Goal: Task Accomplishment & Management: Complete application form

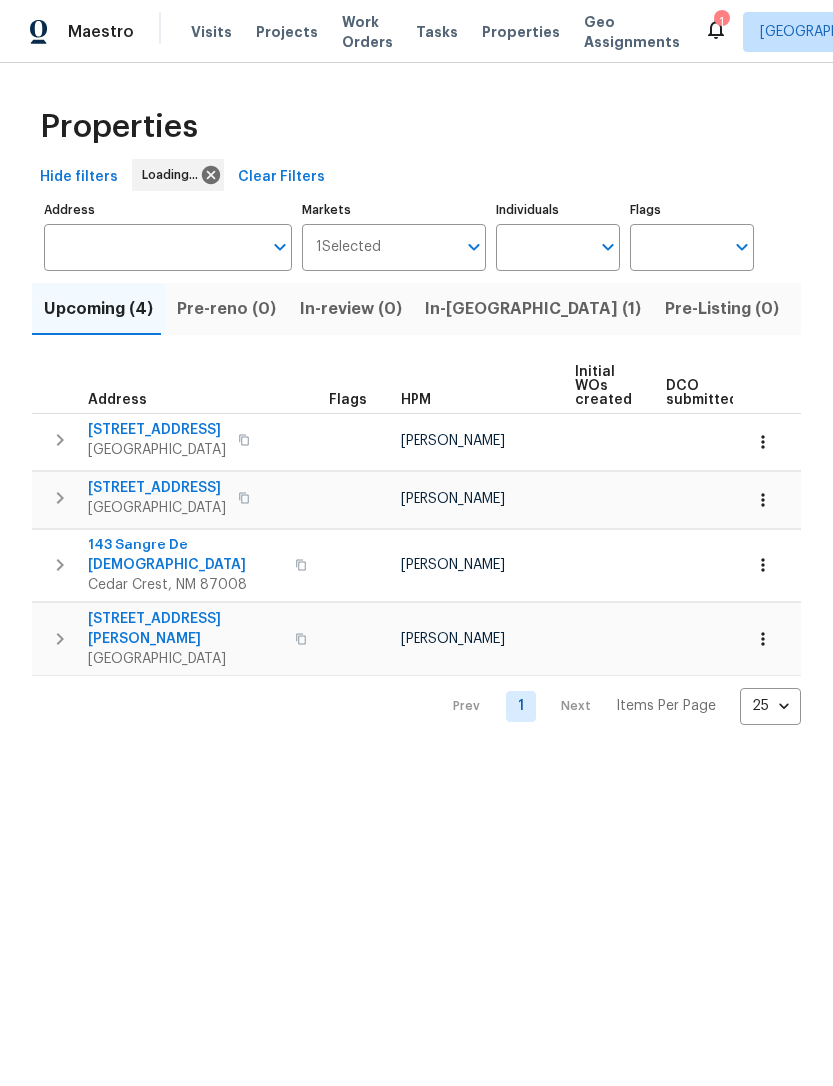
click at [113, 257] on input "Address" at bounding box center [153, 247] width 218 height 47
click at [99, 246] on input "Address" at bounding box center [153, 247] width 218 height 47
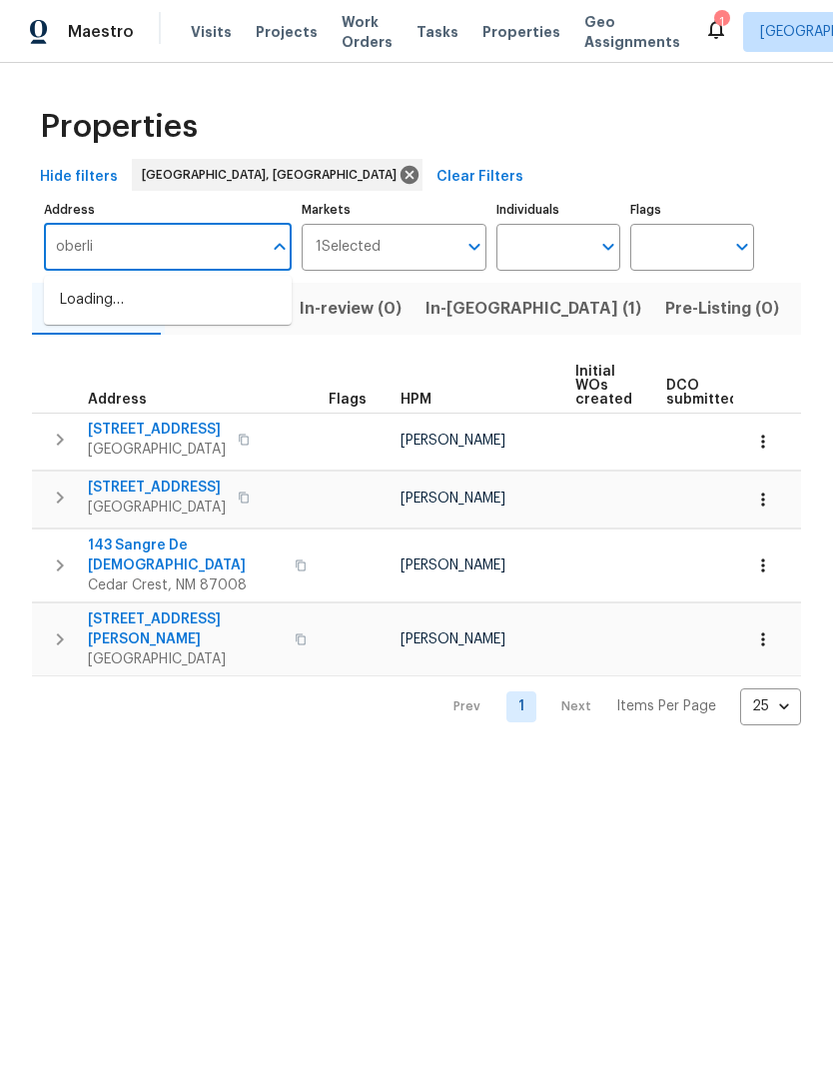
type input "oberlin"
click at [91, 285] on li "1544 Oberlin Ter Lake Mary FL 32746" at bounding box center [168, 300] width 248 height 33
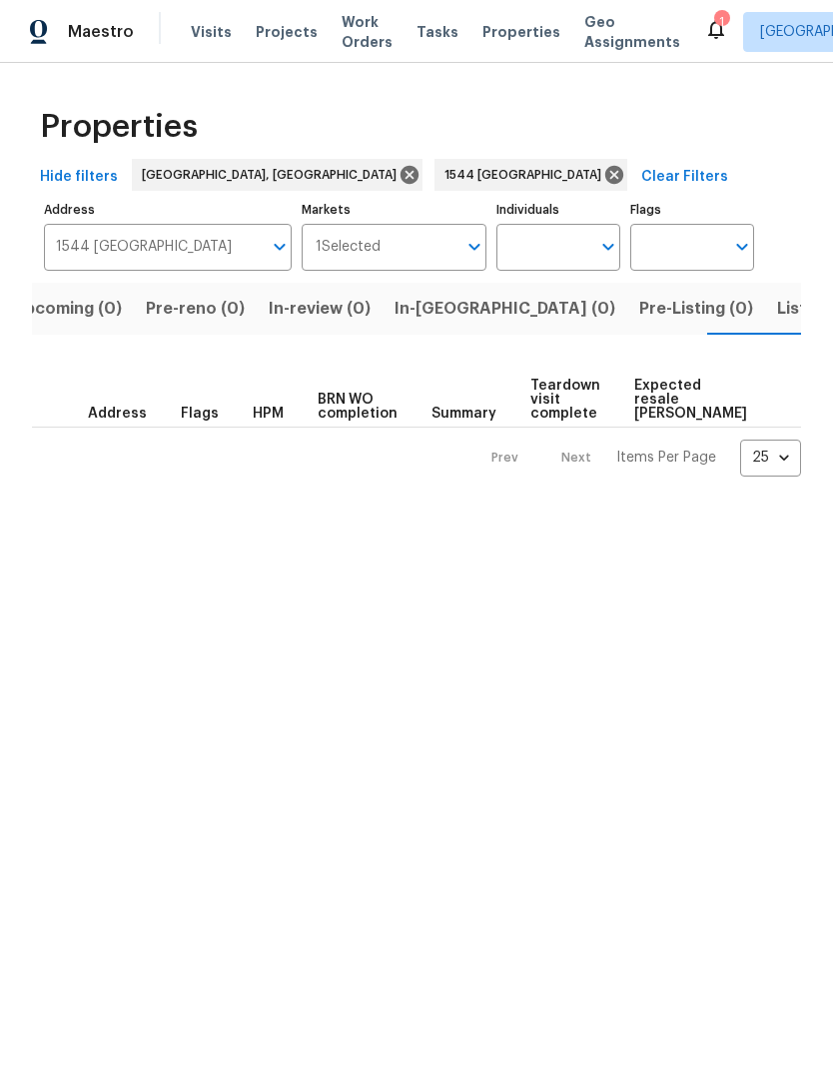
scroll to position [0, 37]
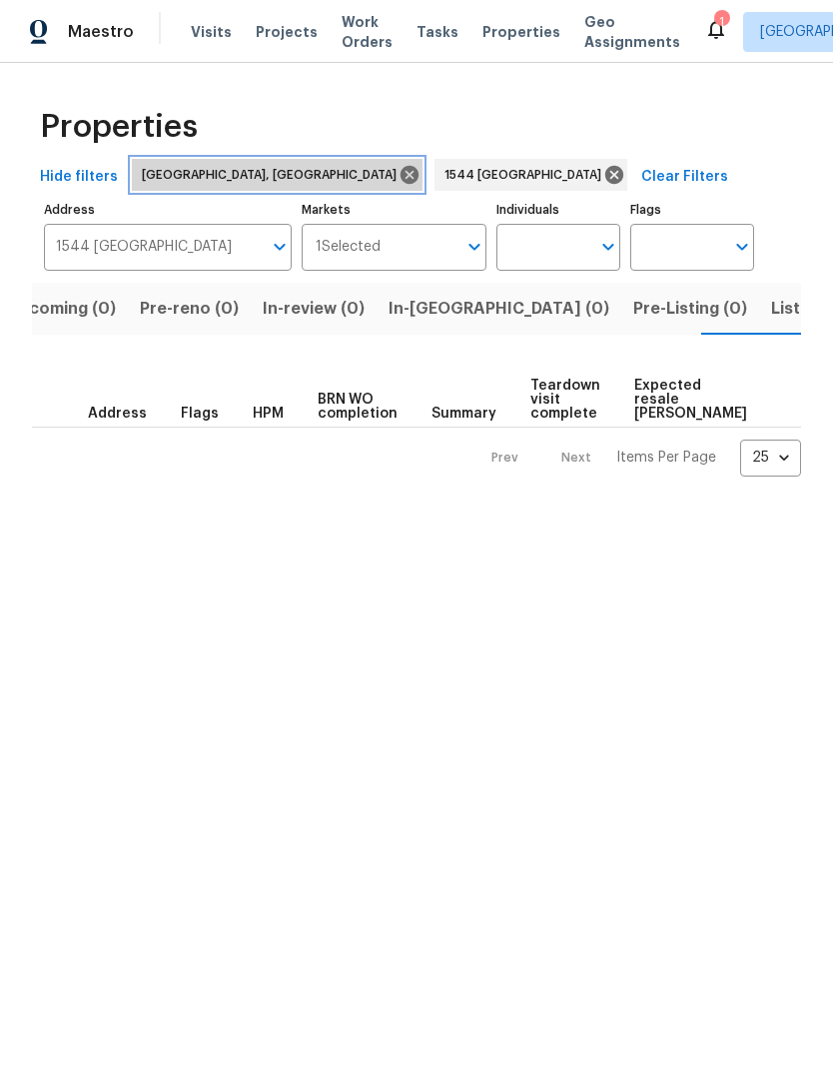
click at [401, 172] on icon at bounding box center [410, 175] width 18 height 18
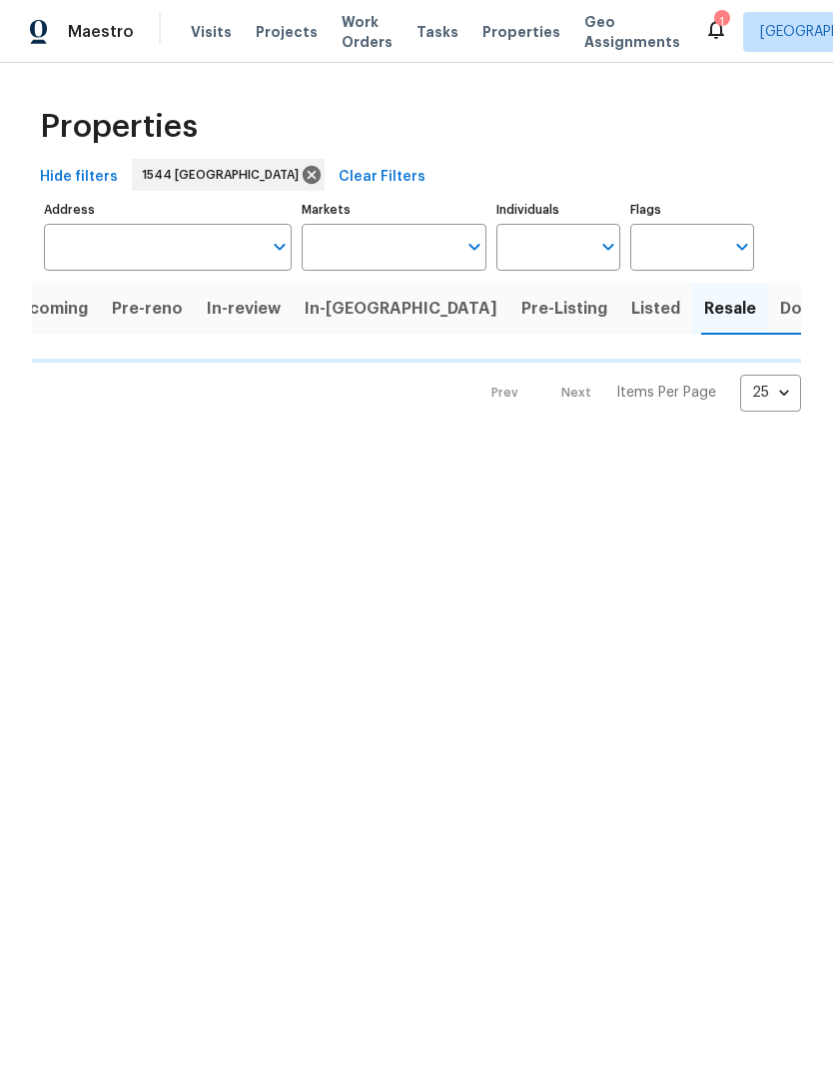
type input "1544 Oberlin Ter Lake Mary FL 32746"
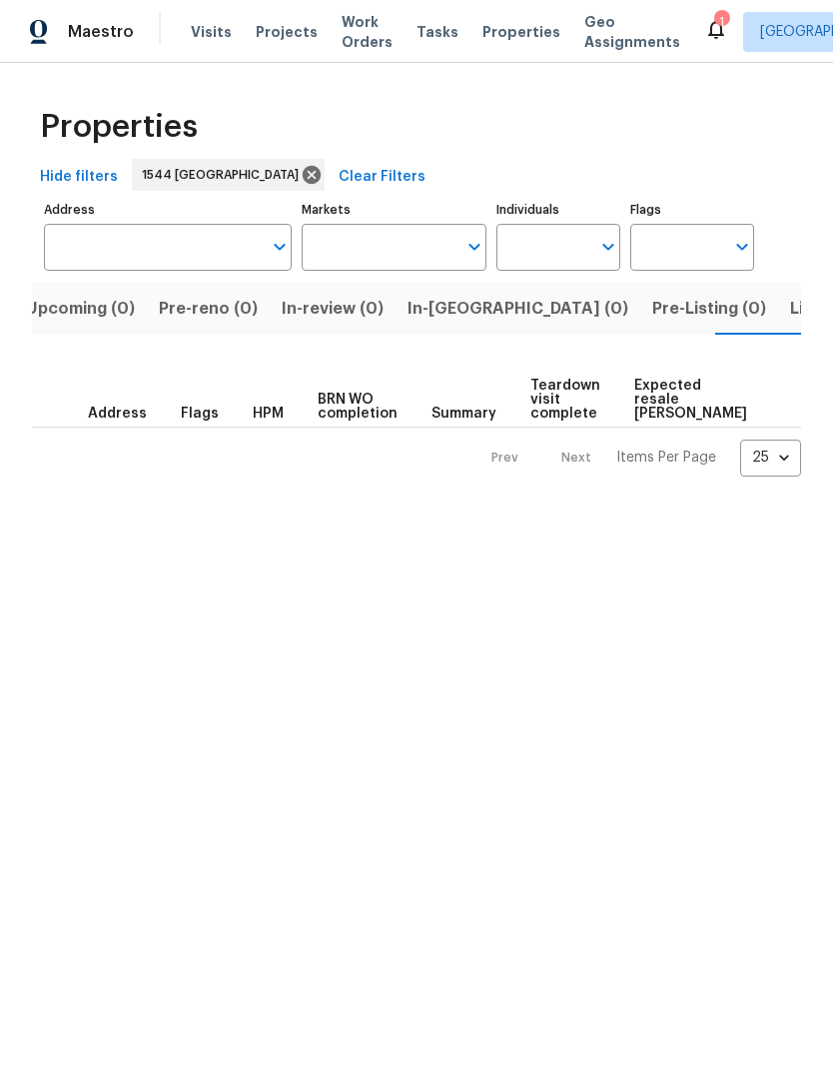
type input "1544 Oberlin Ter Lake Mary FL 32746"
click at [764, 324] on button "Listed (1)" at bounding box center [812, 309] width 96 height 52
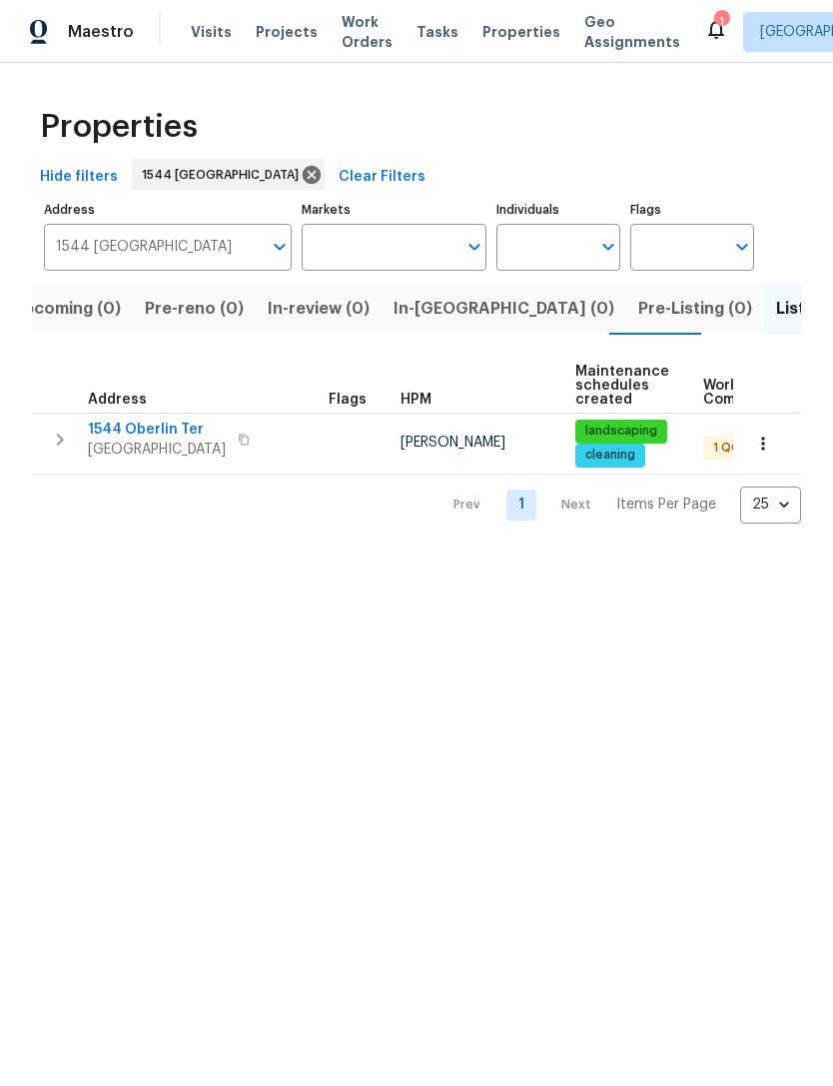
click at [109, 428] on span "1544 Oberlin Ter" at bounding box center [157, 429] width 138 height 20
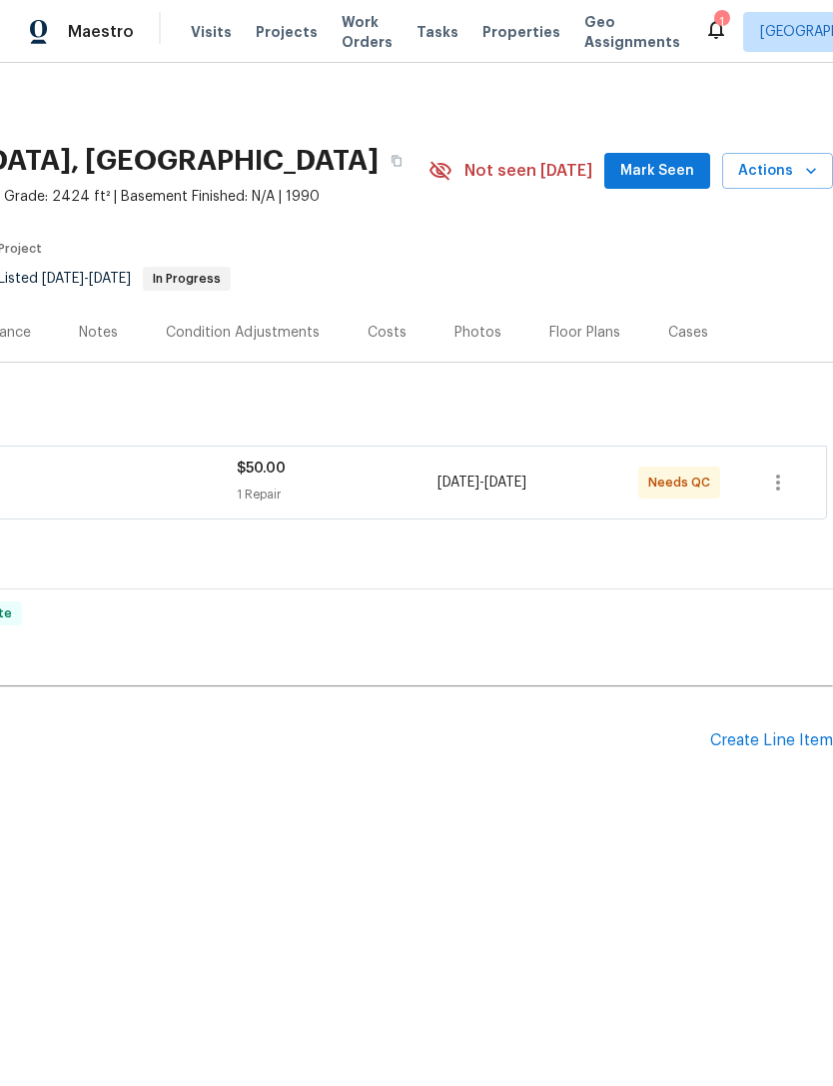
scroll to position [0, 296]
click at [791, 740] on div "Create Line Item" at bounding box center [771, 740] width 123 height 19
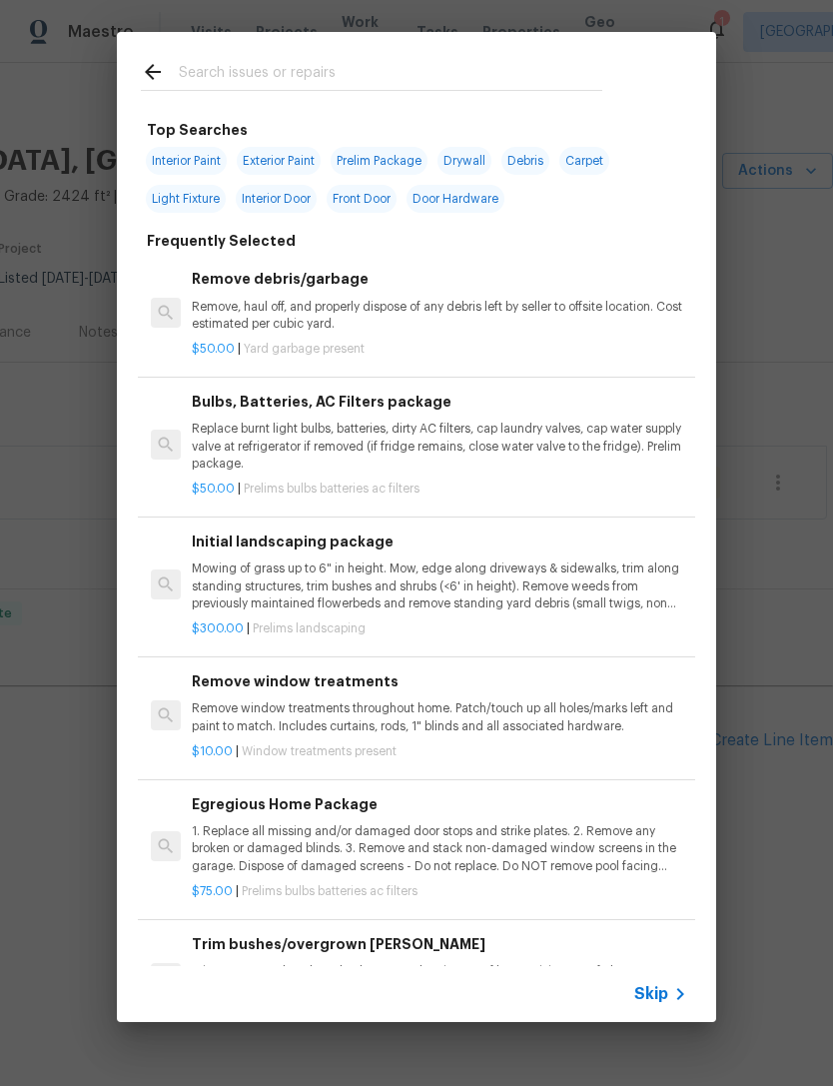
click at [219, 66] on input "text" at bounding box center [390, 75] width 423 height 30
type input "Soffit"
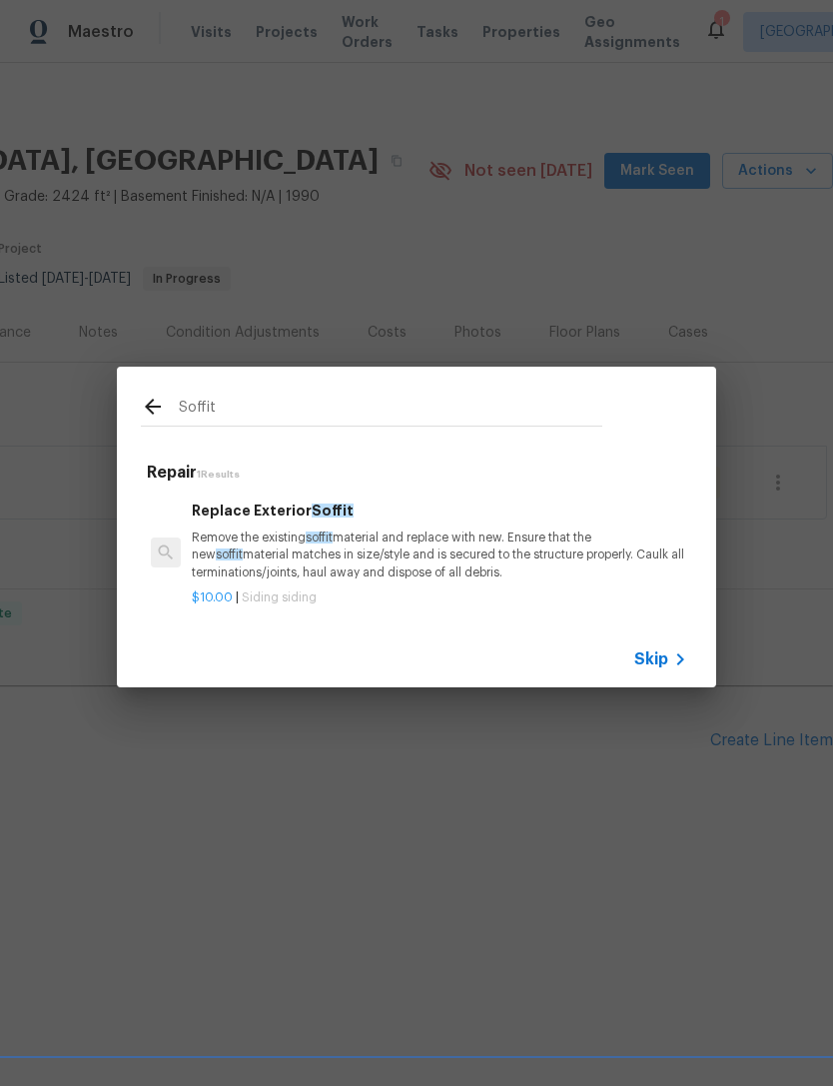
click at [563, 544] on p "Remove the existing soffit material and replace with new. Ensure that the new s…" at bounding box center [439, 554] width 495 height 51
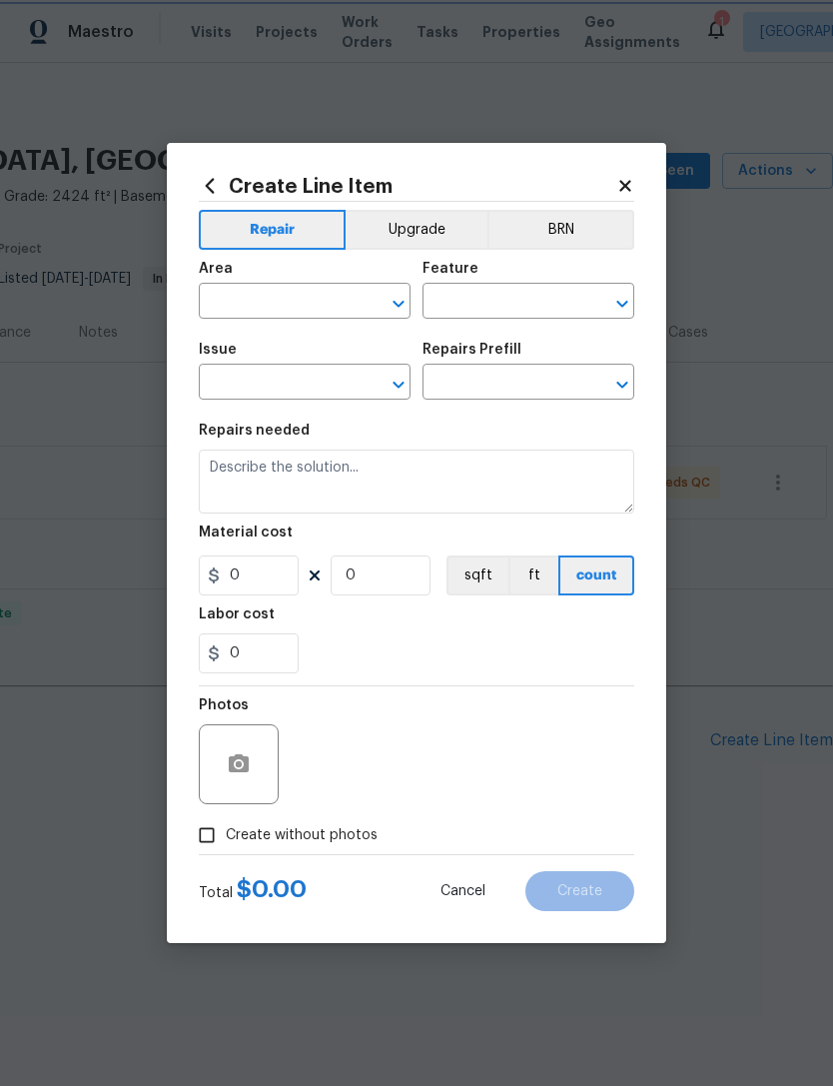
type input "Siding"
type input "Replace Exterior Soffit $10.00"
type textarea "Remove the existing soffit material and replace with new. Ensure that the new s…"
type input "10"
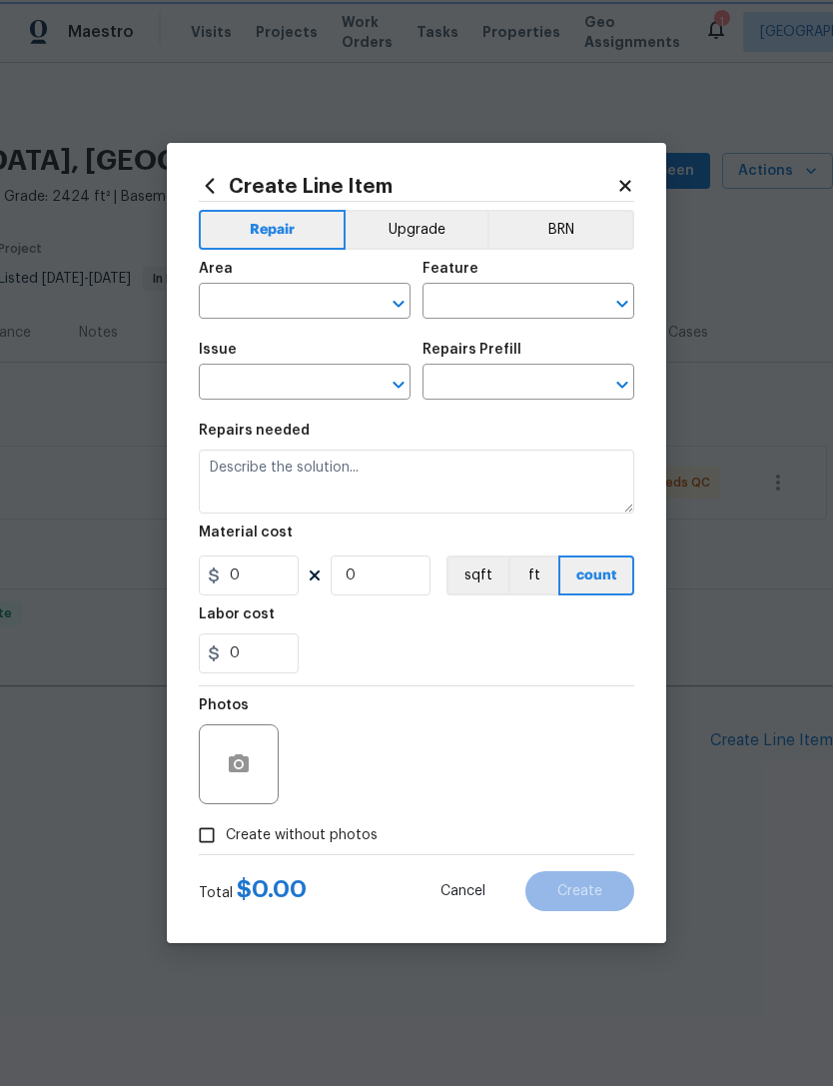
type input "1"
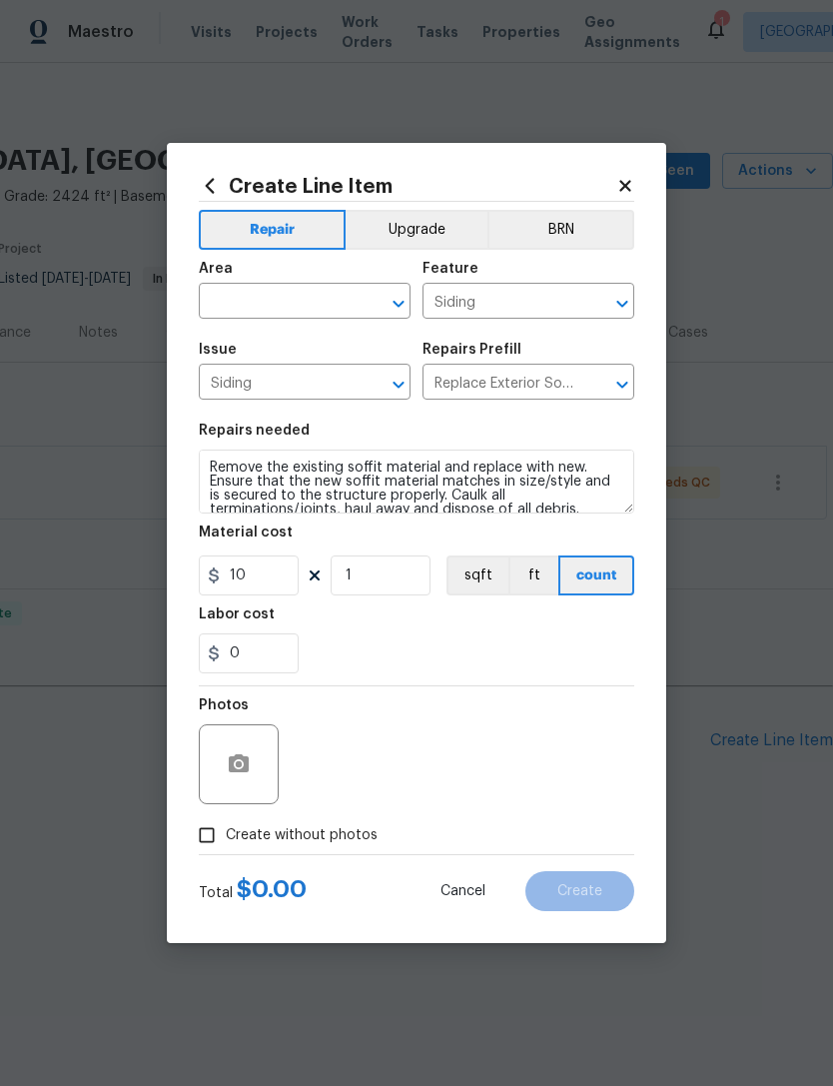
click at [562, 543] on div "Material cost" at bounding box center [416, 538] width 435 height 26
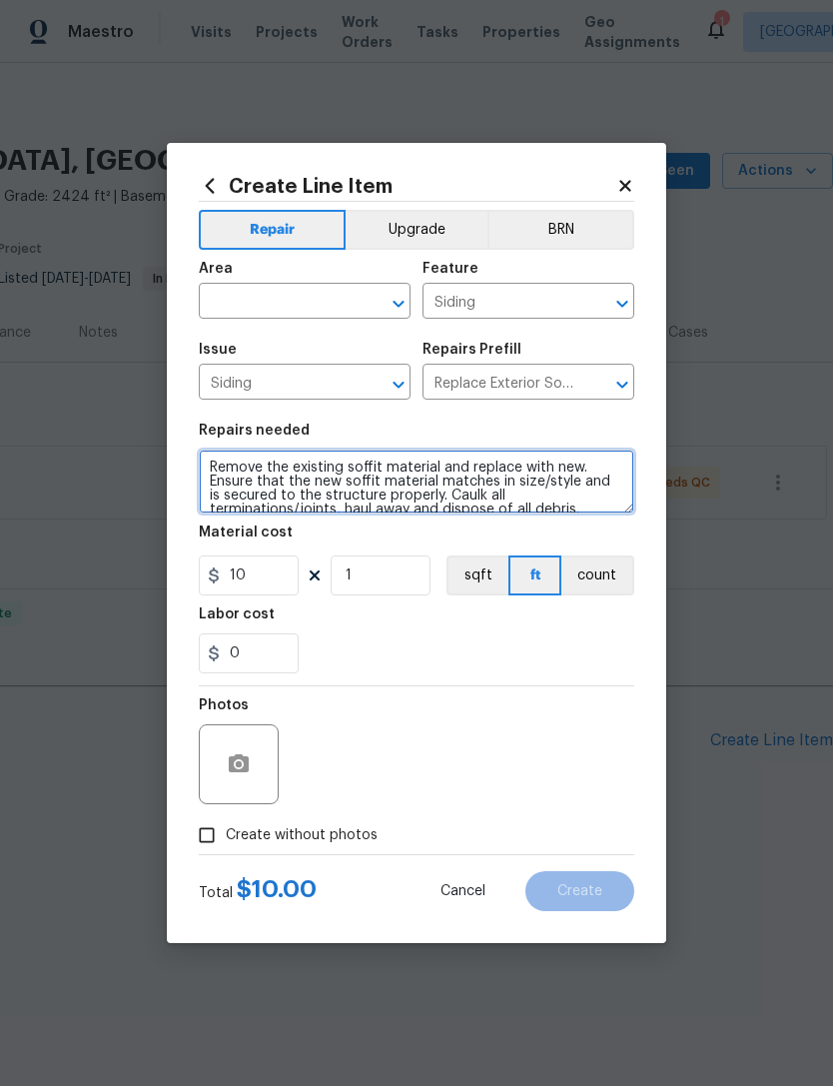
click at [568, 510] on textarea "Remove the existing soffit material and replace with new. Ensure that the new s…" at bounding box center [416, 481] width 435 height 64
click at [589, 502] on textarea "Remove the existing soffit material and replace with new. Ensure that the new s…" at bounding box center [416, 481] width 435 height 64
click at [588, 502] on textarea "Remove the existing soffit material and replace with new. Ensure that the new s…" at bounding box center [416, 481] width 435 height 64
click at [535, 499] on textarea "Remove the existing soffit material and replace with new. Ensure that the new s…" at bounding box center [416, 481] width 435 height 64
click at [535, 498] on textarea "Remove the existing soffit material and replace with new. Ensure that the new s…" at bounding box center [416, 481] width 435 height 64
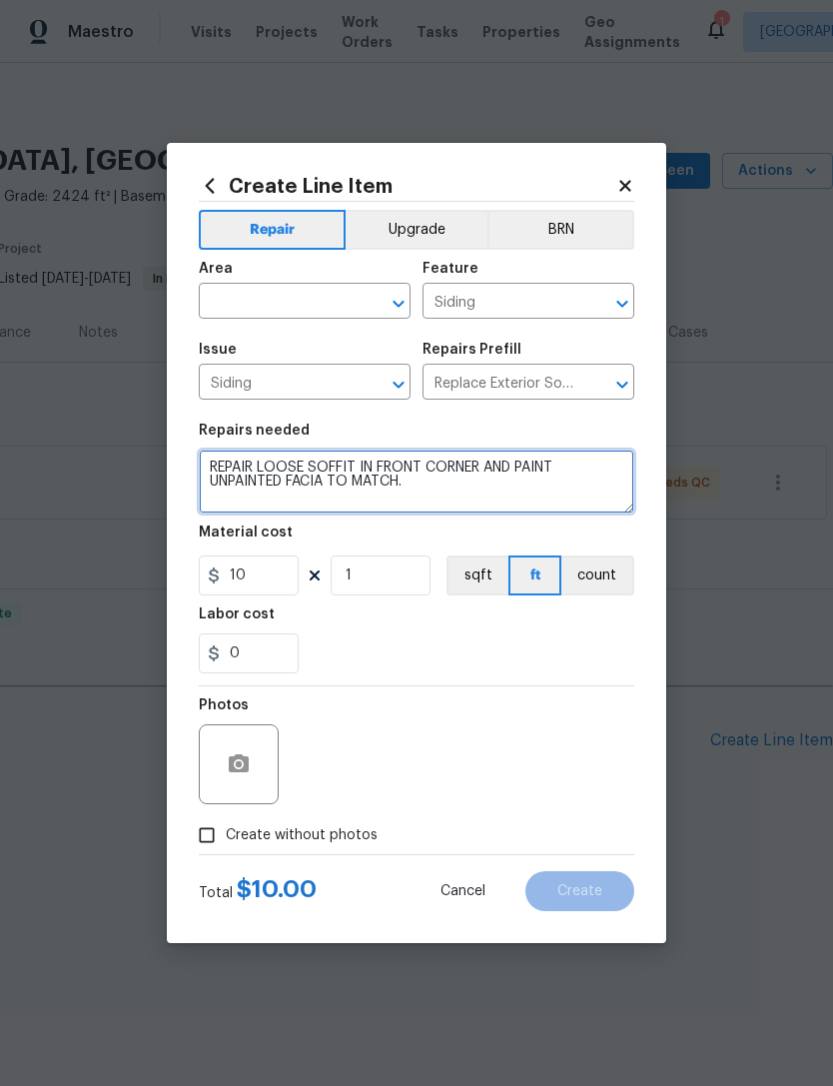
type textarea "REPAIR LOOSE SOFFIT IN FRONT CORNER AND PAINT UNPAINTED FACIA TO MATCH."
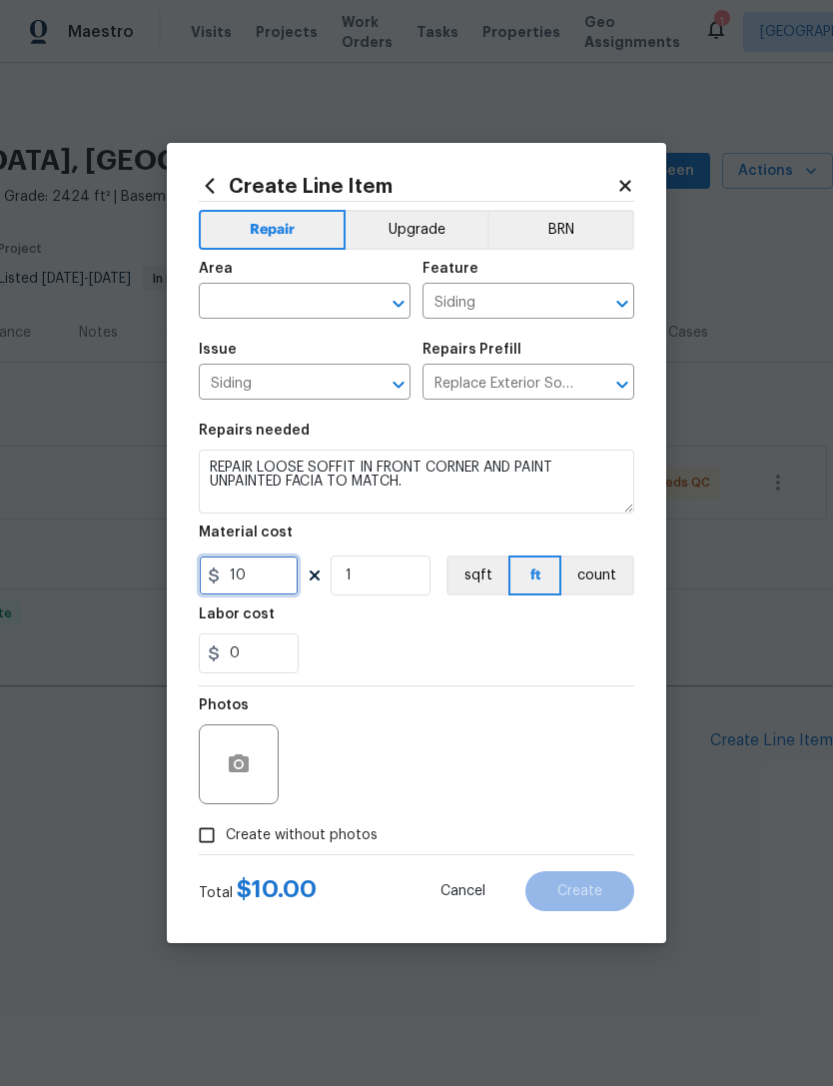
click at [246, 594] on input "10" at bounding box center [249, 575] width 100 height 40
type input "150"
click at [602, 649] on div "0" at bounding box center [416, 653] width 435 height 40
click at [336, 315] on input "text" at bounding box center [277, 303] width 156 height 31
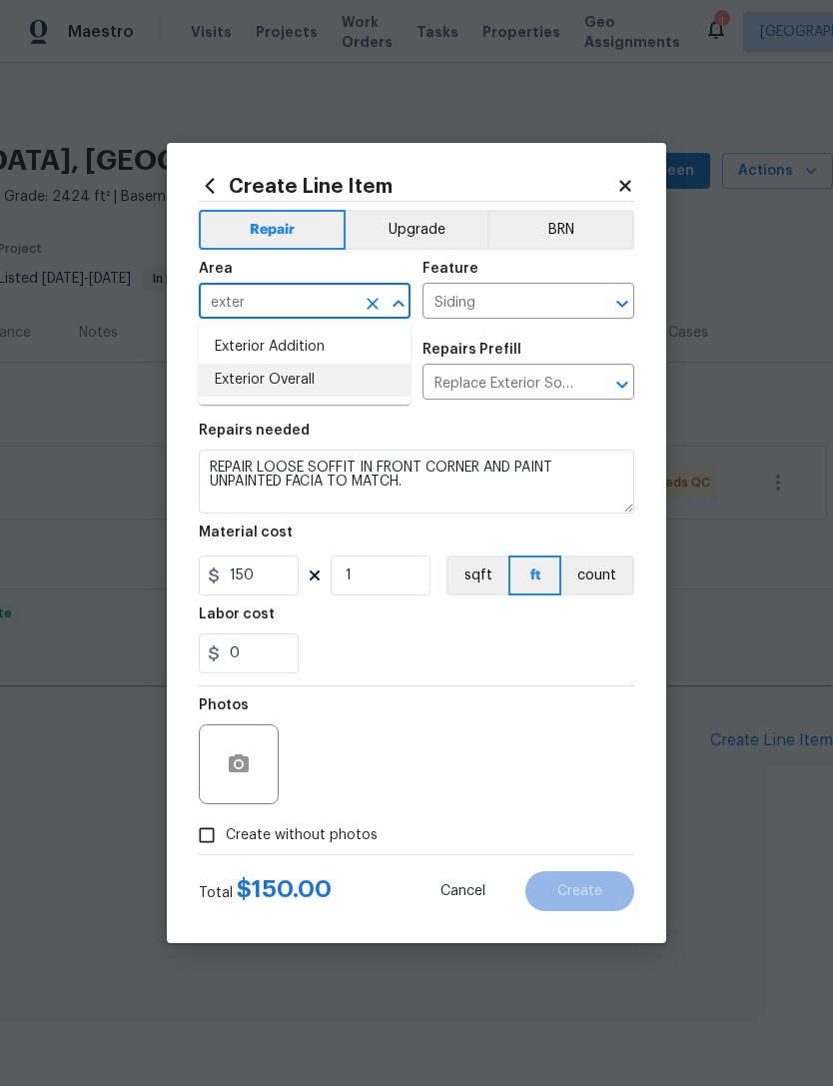
click at [247, 369] on li "Exterior Overall" at bounding box center [305, 380] width 212 height 33
type input "Exterior Overall"
click at [607, 660] on div "0" at bounding box center [416, 653] width 435 height 40
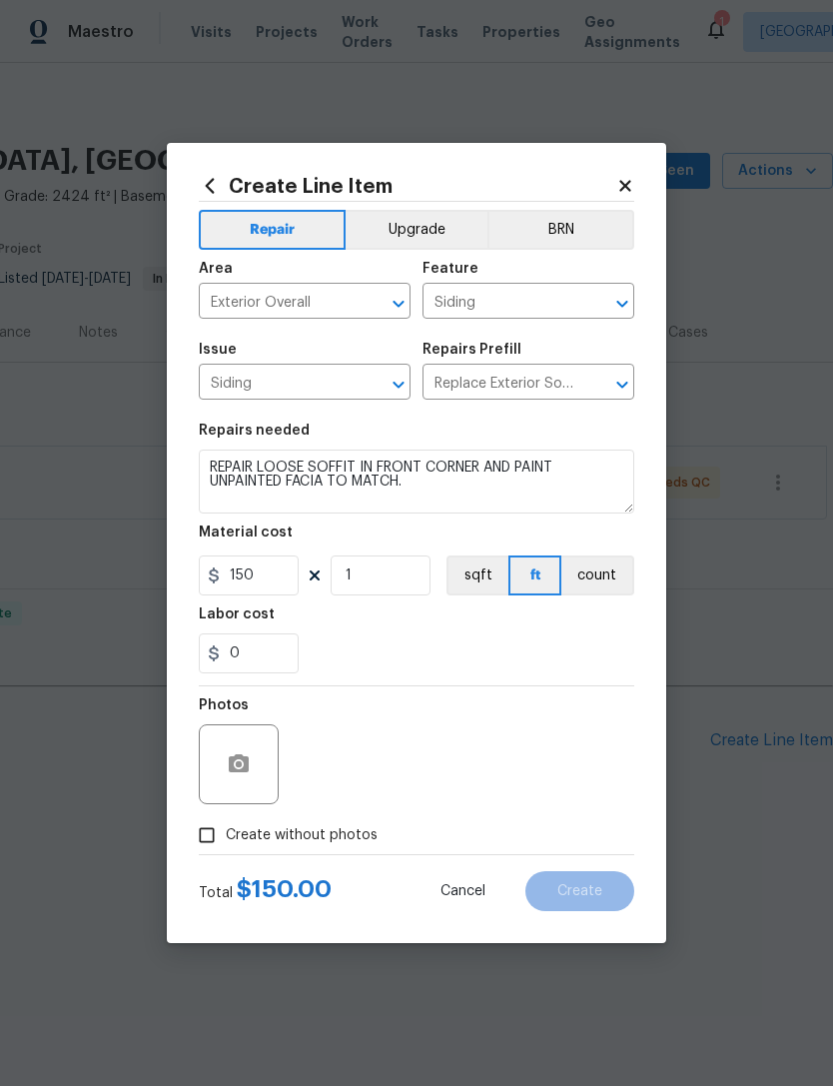
click at [204, 827] on input "Create without photos" at bounding box center [207, 835] width 38 height 38
checkbox input "true"
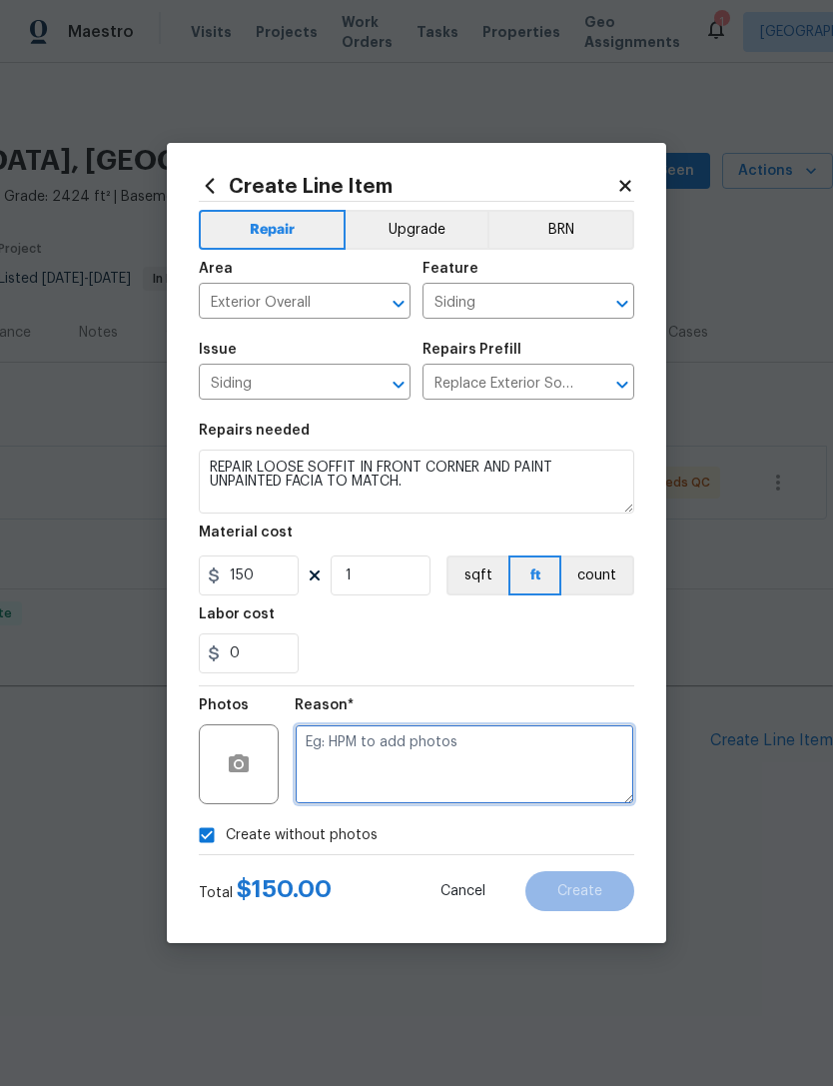
click at [567, 770] on textarea at bounding box center [465, 764] width 340 height 80
type textarea "Uploaded in scout"
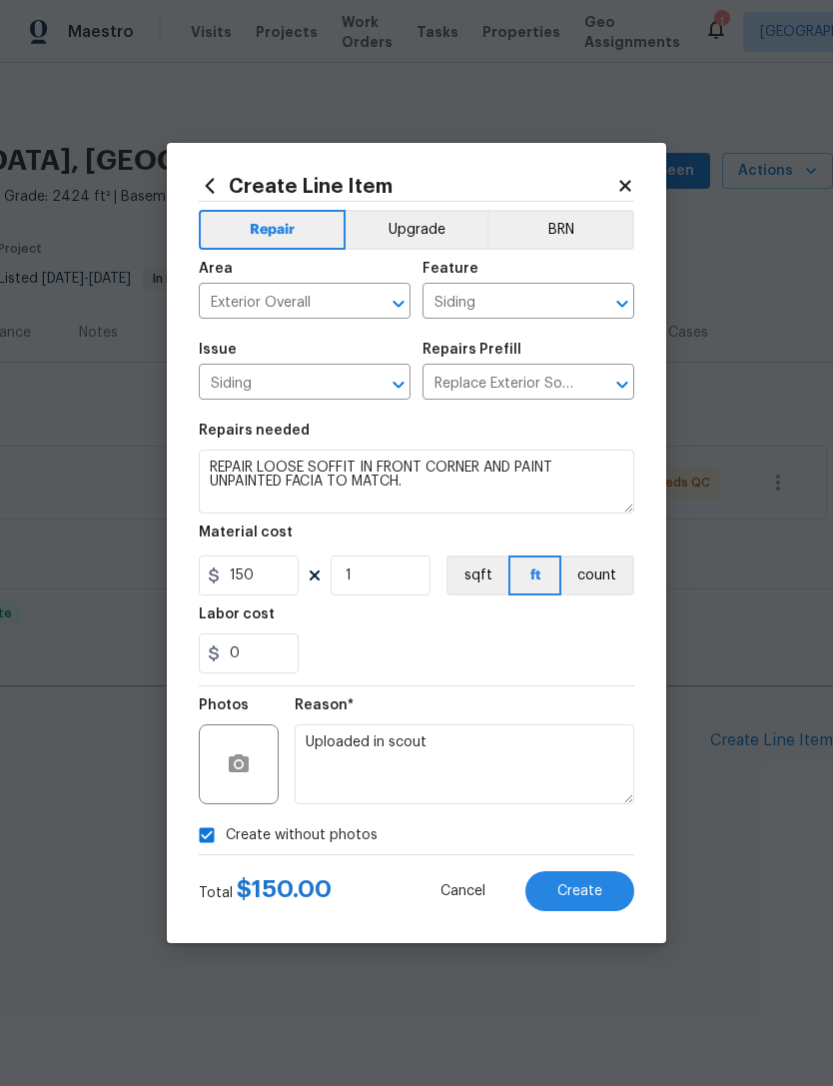
click at [593, 883] on button "Create" at bounding box center [579, 891] width 109 height 40
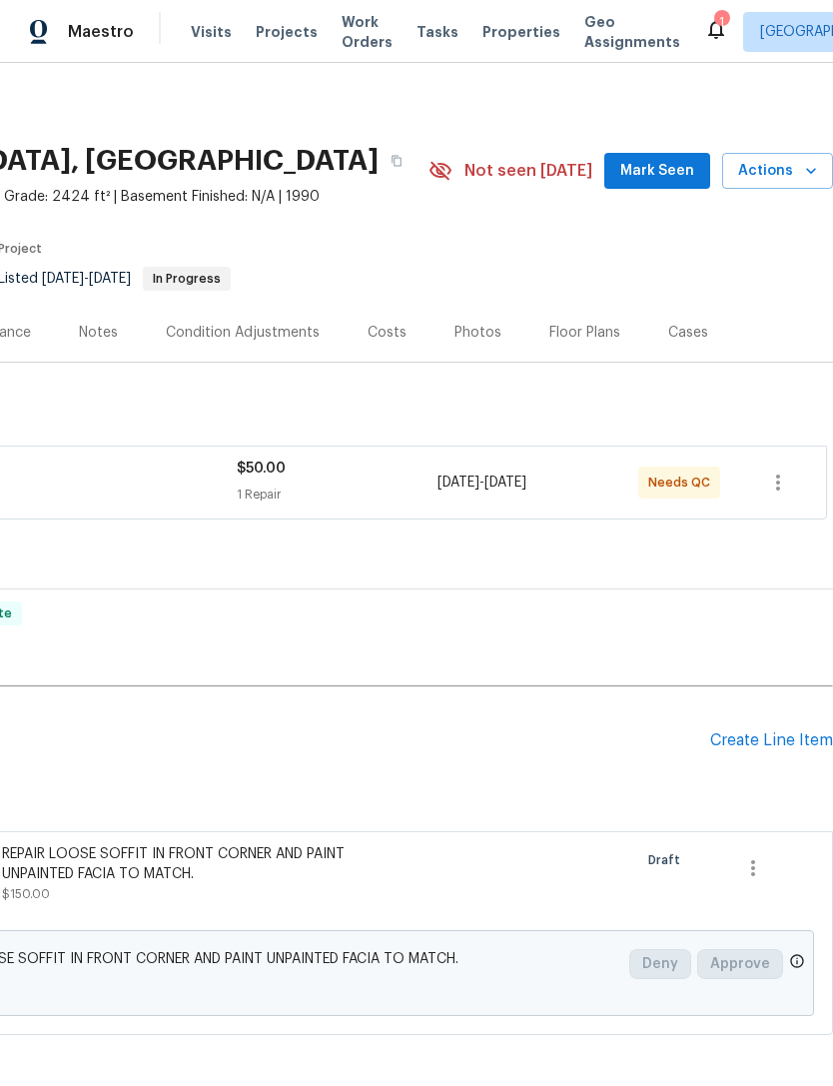
click at [766, 744] on div "Create Line Item" at bounding box center [771, 740] width 123 height 19
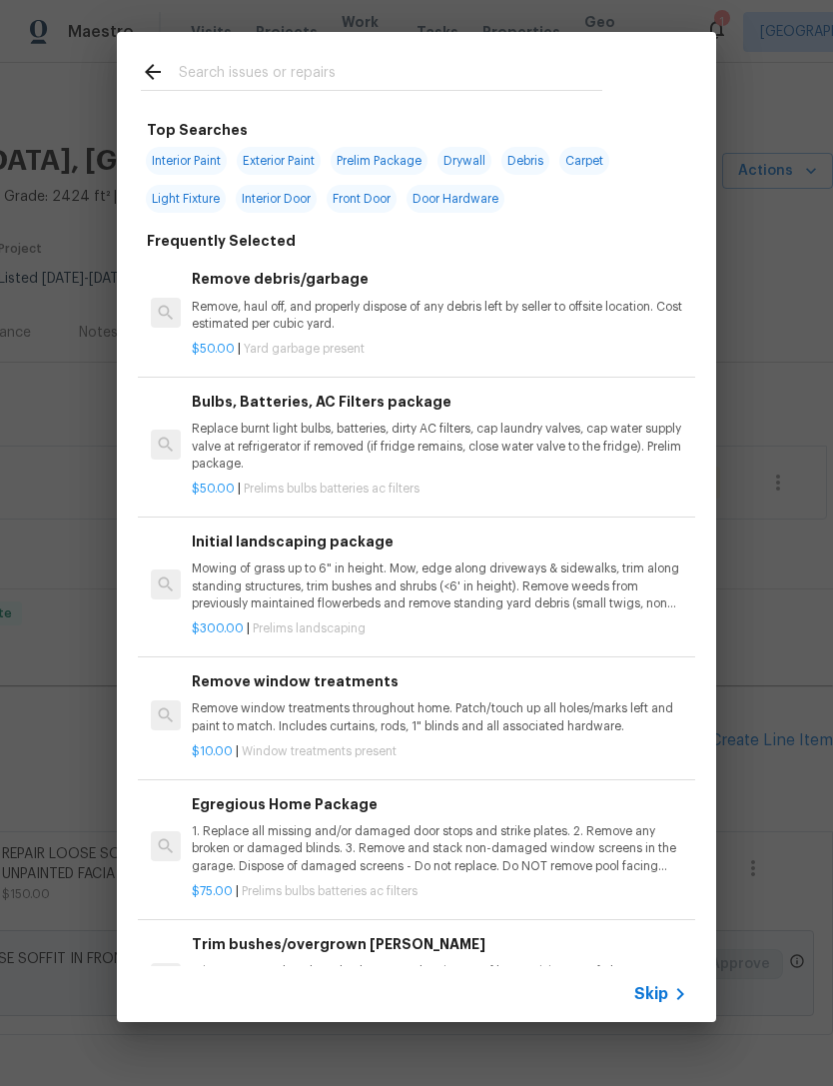
click at [486, 62] on input "text" at bounding box center [390, 75] width 423 height 30
type input "Glass"
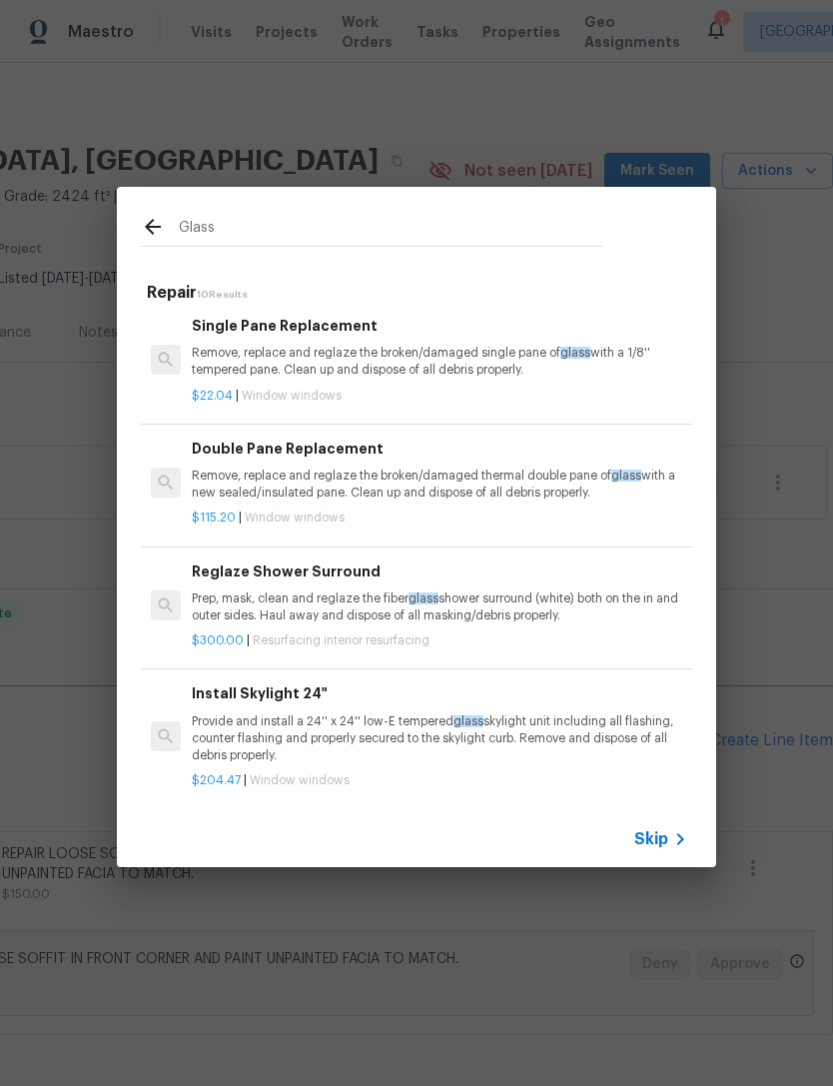
scroll to position [426, 0]
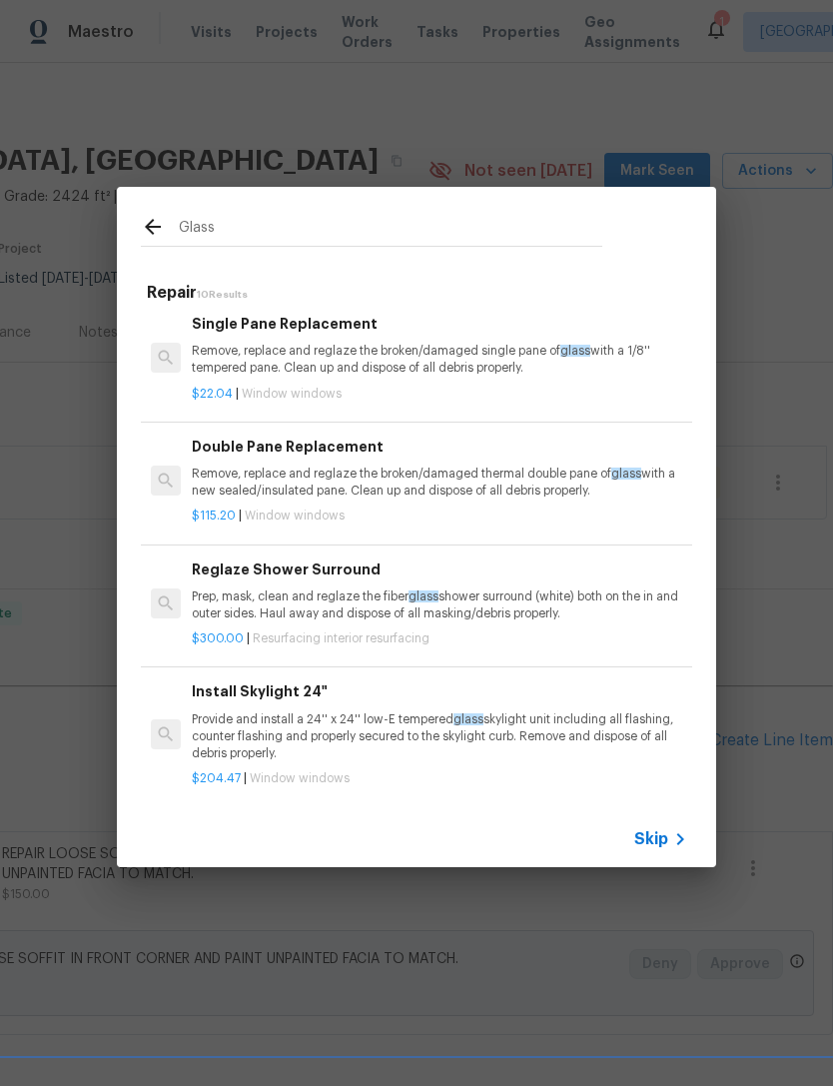
click at [470, 379] on div "$22.04 | Window windows" at bounding box center [439, 390] width 495 height 25
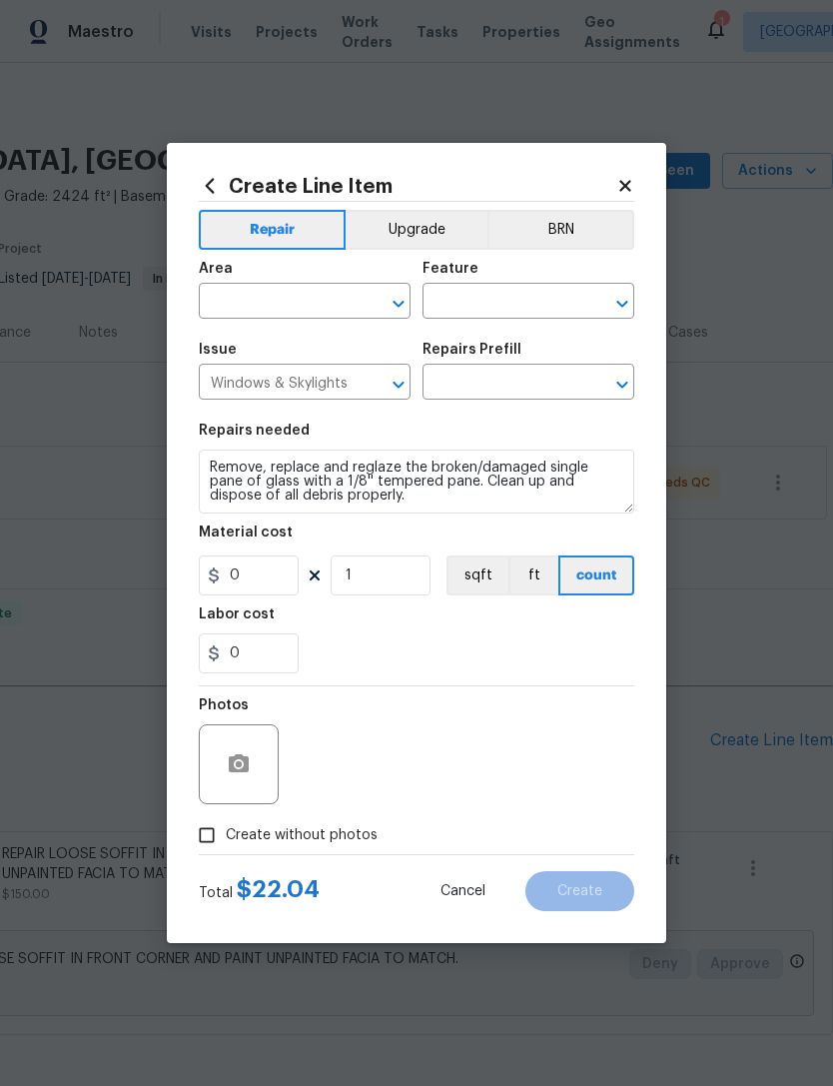
type input "Single Pane Replacement $22.04"
click at [470, 331] on div "Area ​ Feature ​" at bounding box center [416, 290] width 435 height 81
click at [268, 566] on input "22.04" at bounding box center [249, 575] width 100 height 40
click at [271, 579] on input "22.04" at bounding box center [249, 575] width 100 height 40
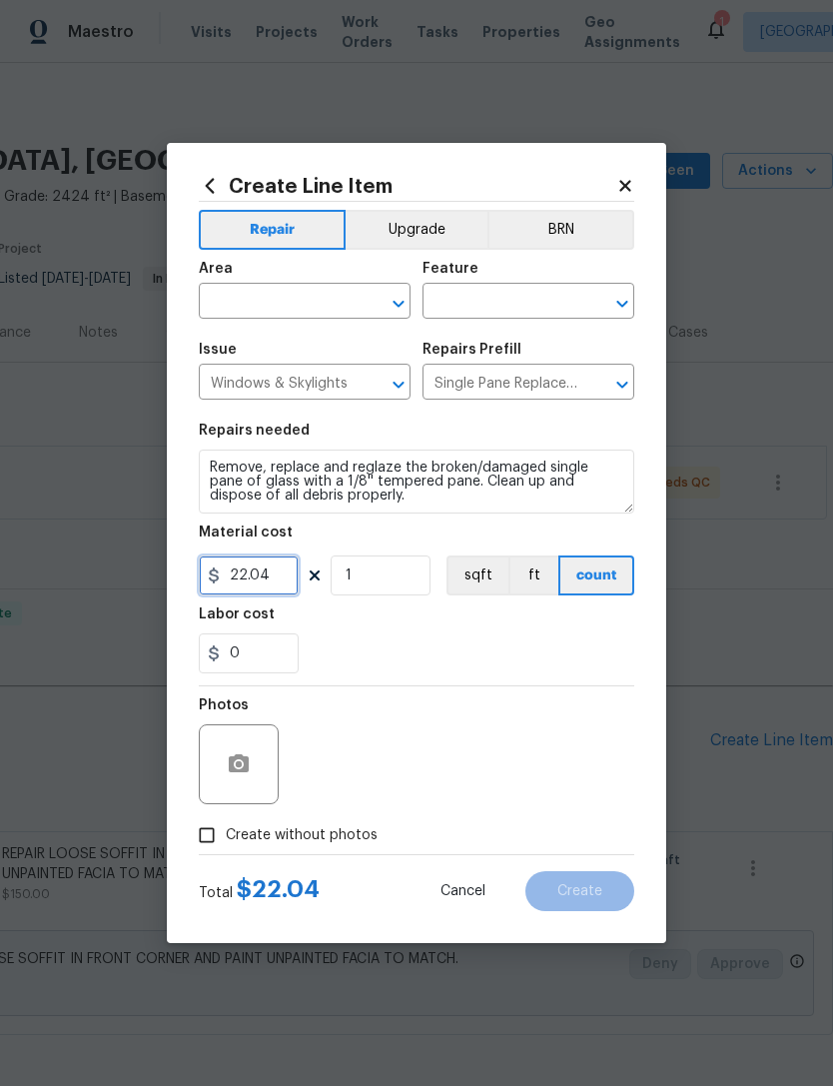
click at [271, 579] on input "22.04" at bounding box center [249, 575] width 100 height 40
type input "70"
click at [605, 673] on div "0" at bounding box center [416, 653] width 435 height 40
click at [346, 296] on input "text" at bounding box center [277, 303] width 156 height 31
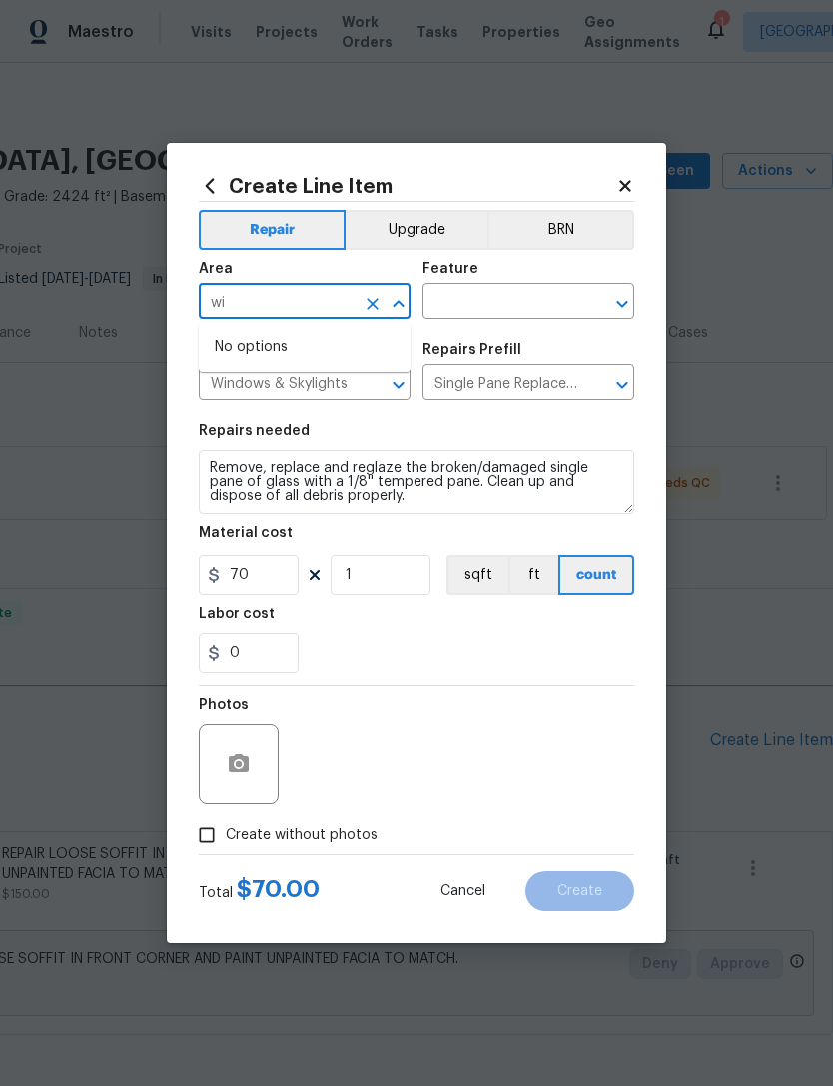
type input "w"
click at [339, 376] on li "Exterior Overall" at bounding box center [305, 380] width 212 height 33
type input "Exterior Overall"
click at [502, 302] on input "text" at bounding box center [500, 303] width 156 height 31
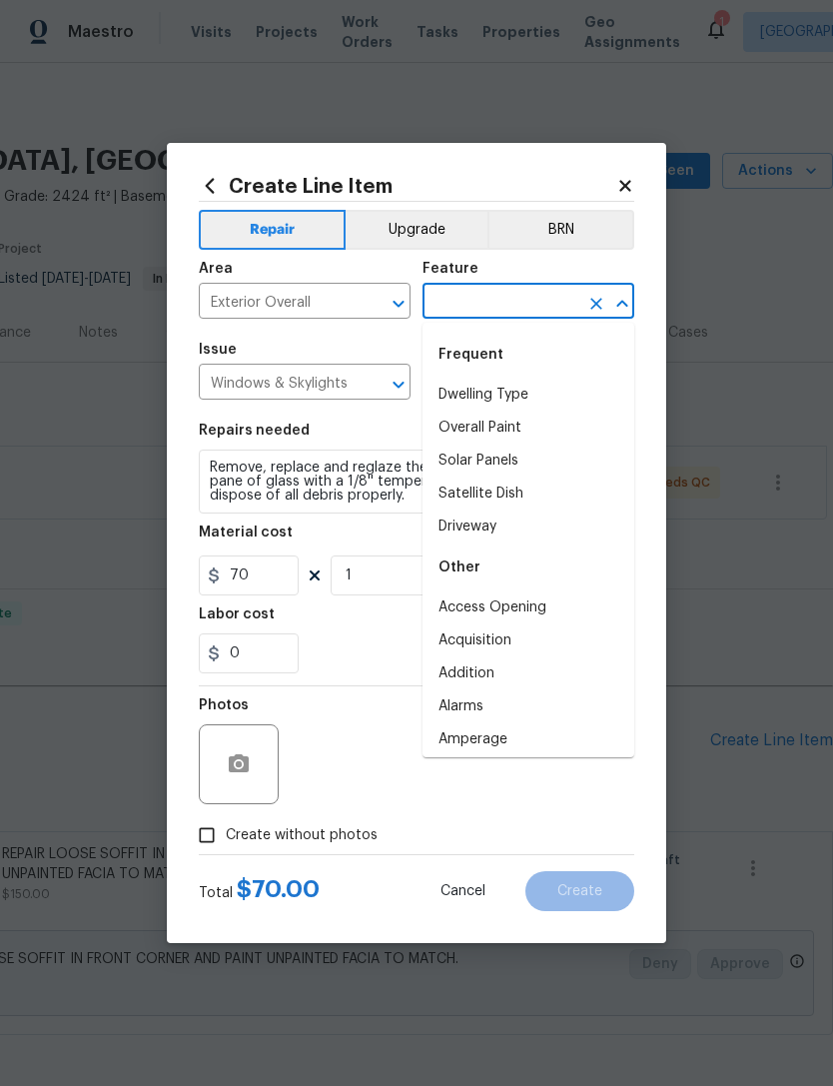
click at [509, 356] on div "Frequent" at bounding box center [528, 355] width 212 height 48
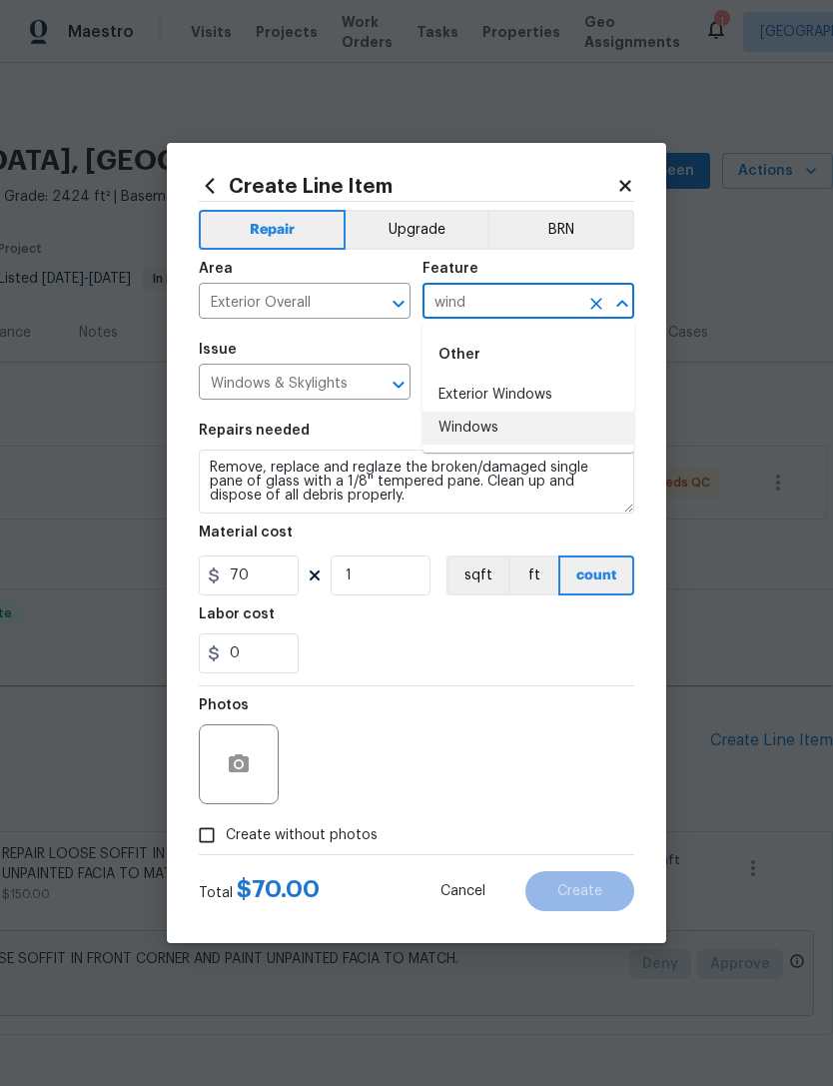
click at [511, 433] on li "Windows" at bounding box center [528, 427] width 212 height 33
type input "Windows"
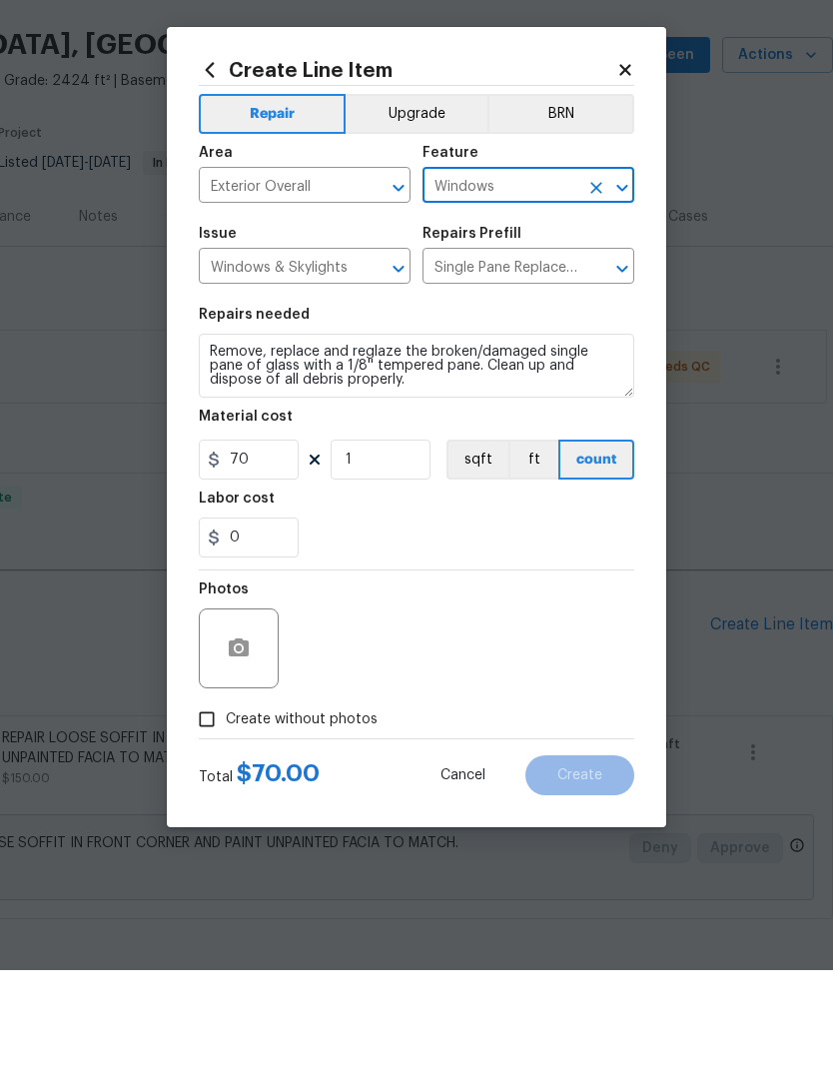
click at [349, 825] on span "Create without photos" at bounding box center [302, 835] width 152 height 21
click at [226, 816] on input "Create without photos" at bounding box center [207, 835] width 38 height 38
checkbox input "true"
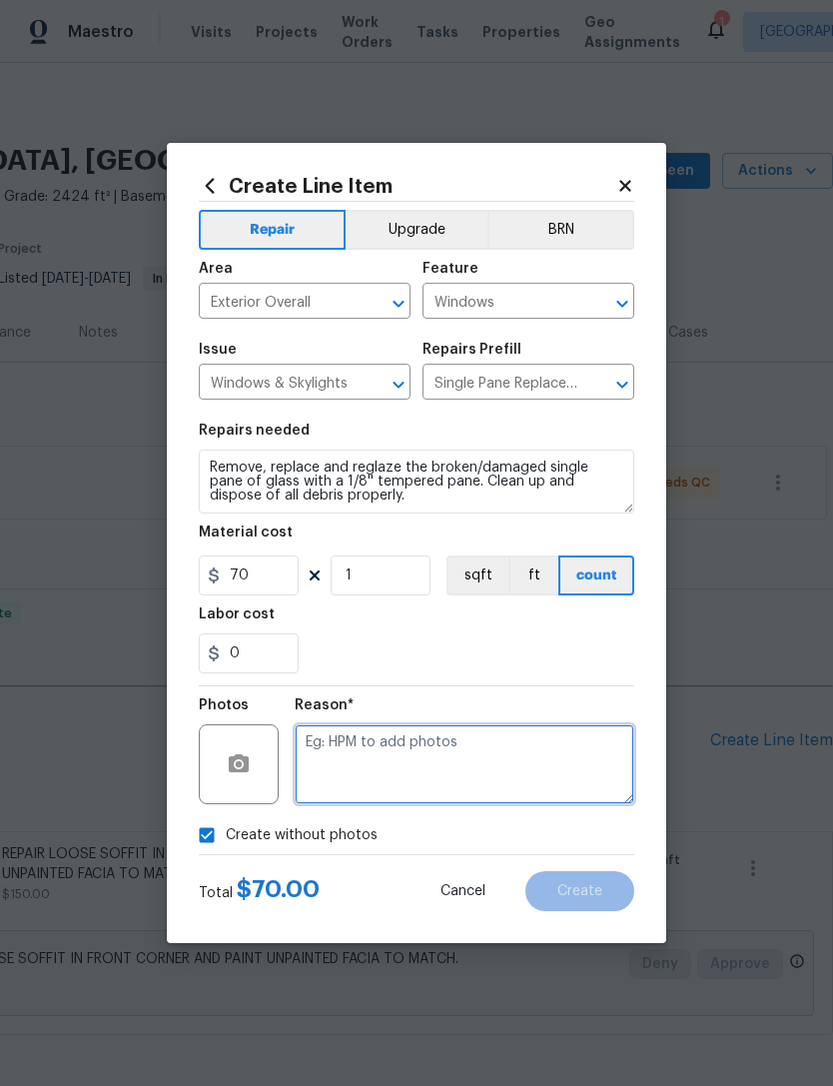
click at [485, 766] on textarea at bounding box center [465, 764] width 340 height 80
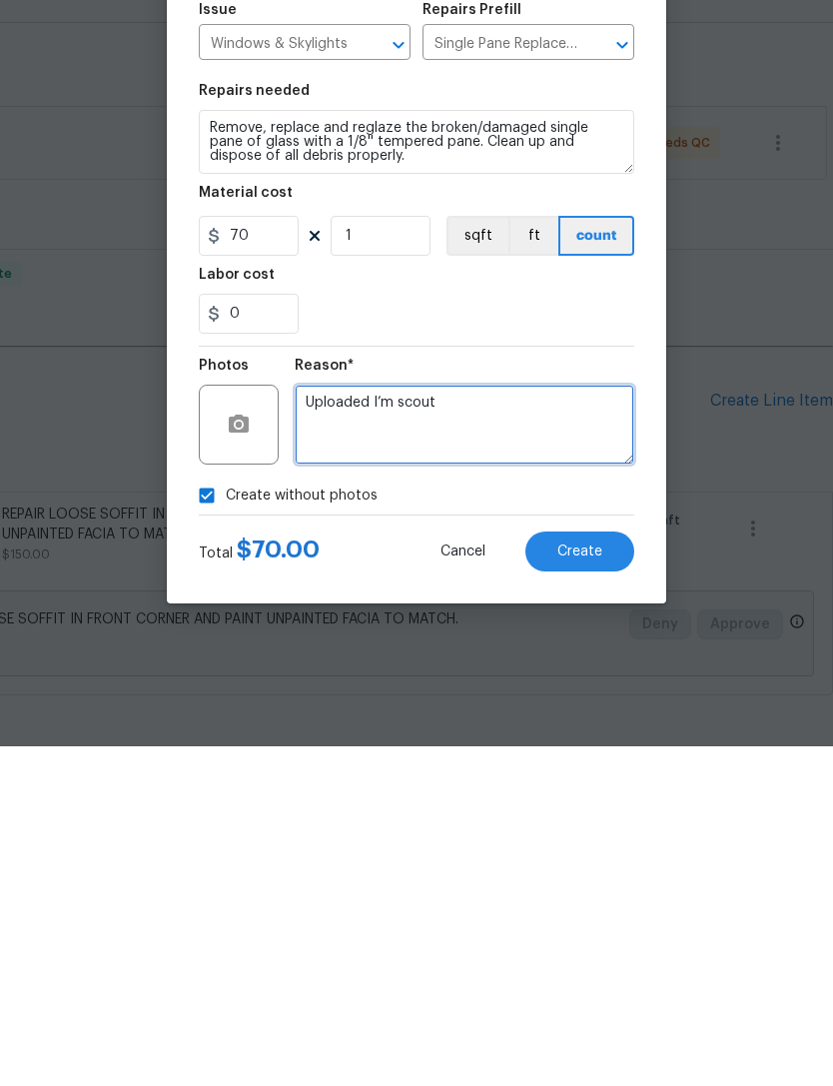
click at [379, 724] on textarea "Uploaded I’m scout" at bounding box center [465, 764] width 340 height 80
type textarea "Uploaded in scout"
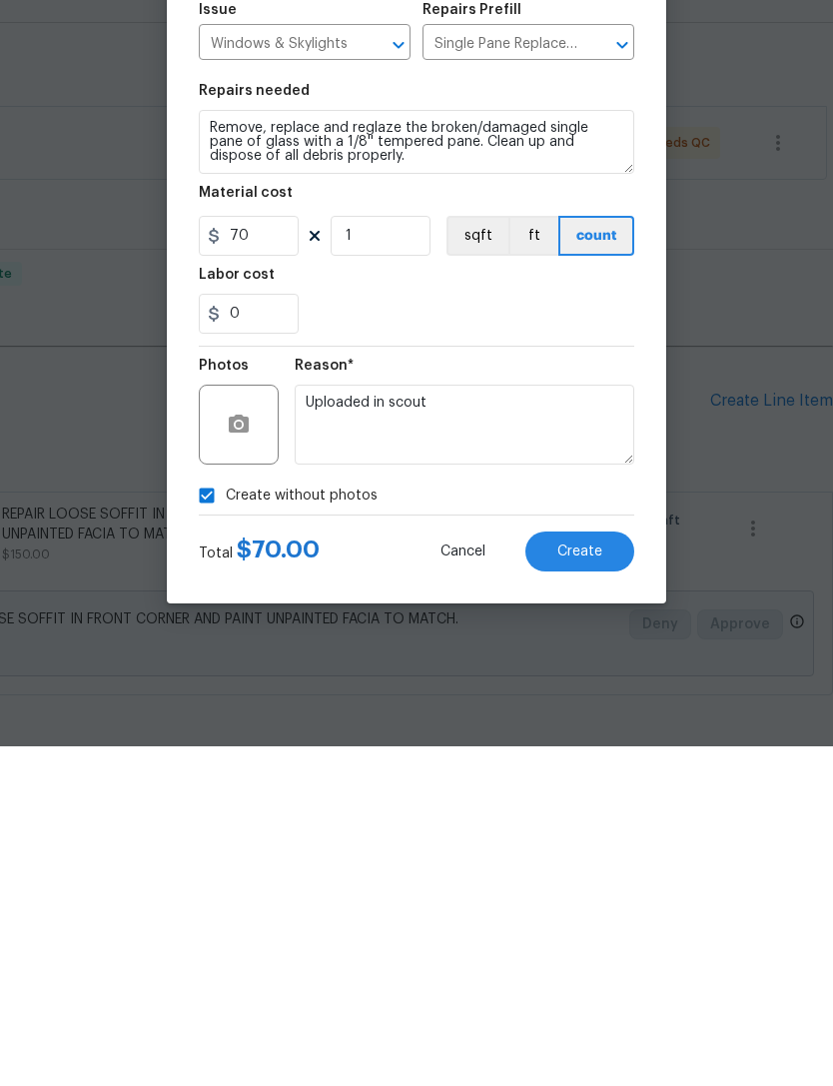
click at [579, 686] on div "Reason* Uploaded in scout" at bounding box center [465, 751] width 340 height 130
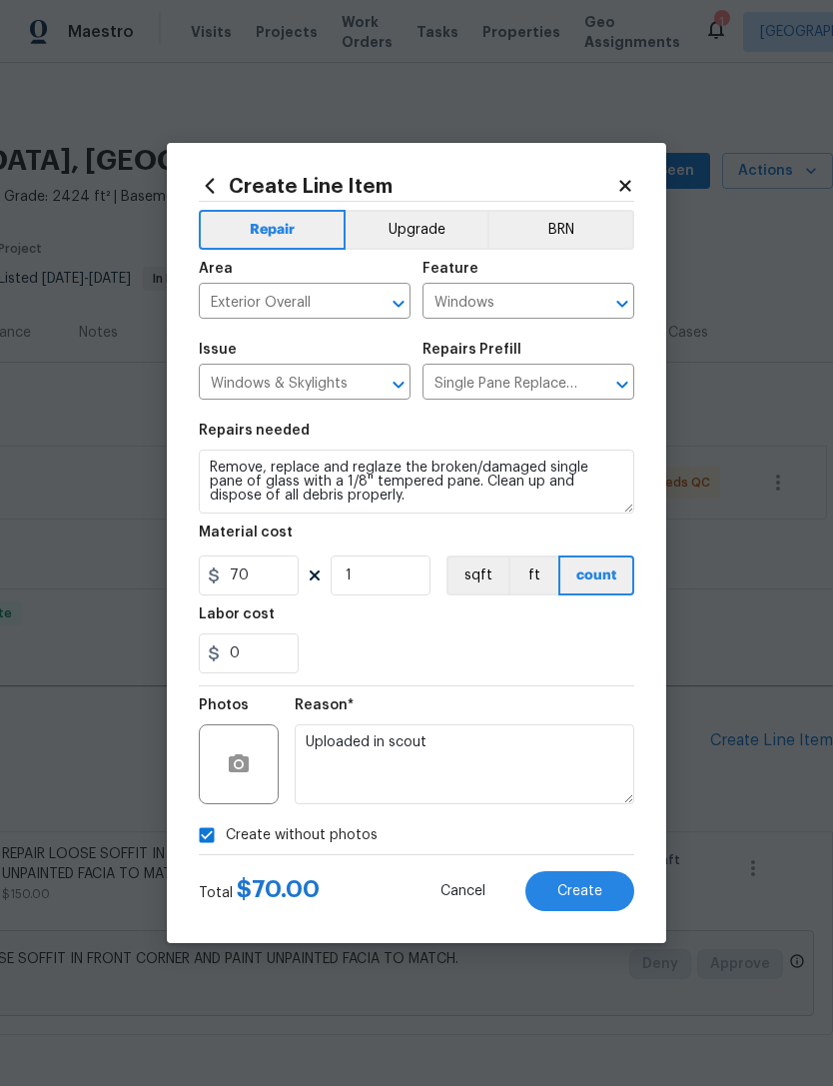
click at [623, 896] on button "Create" at bounding box center [579, 891] width 109 height 40
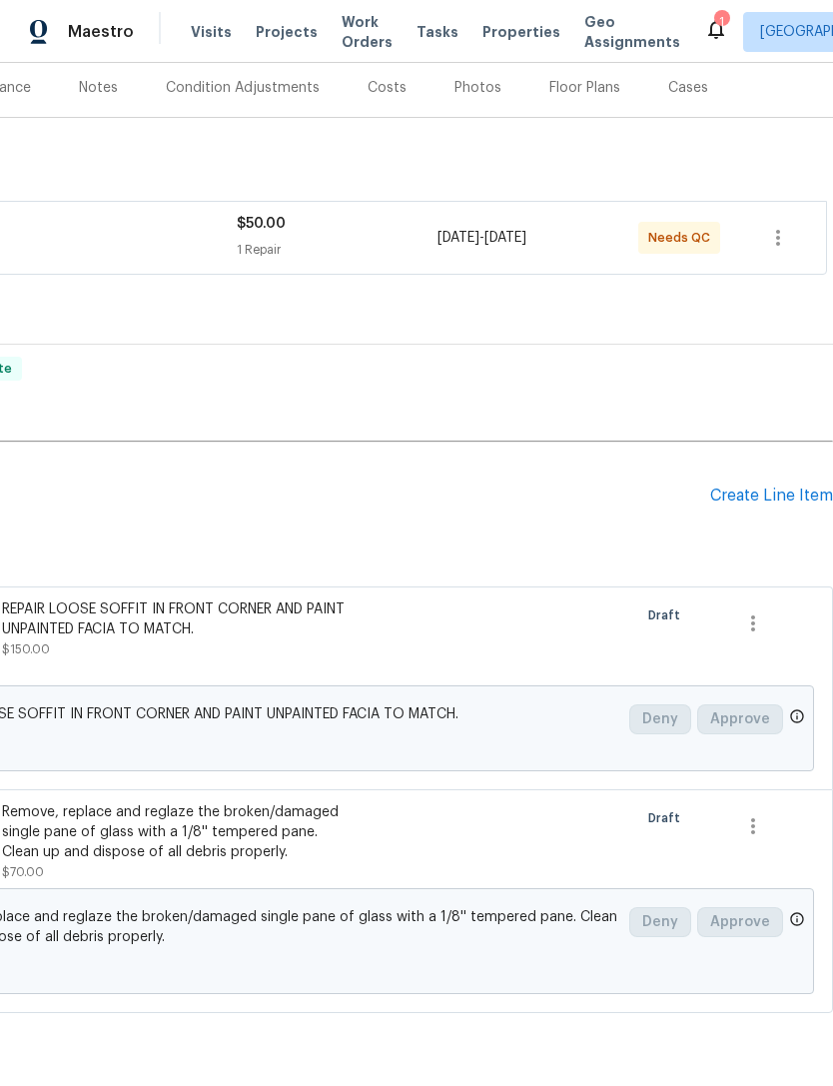
scroll to position [245, 296]
click at [784, 486] on div "Create Line Item" at bounding box center [771, 495] width 123 height 19
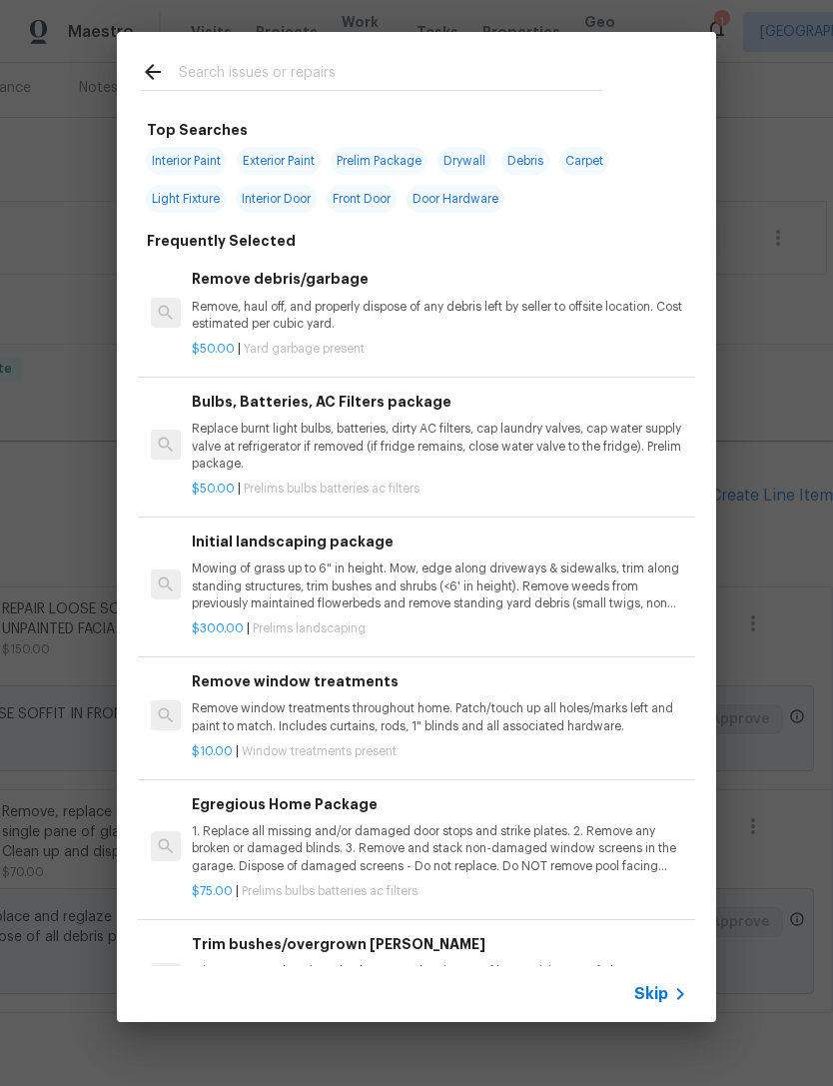
click at [535, 88] on input "text" at bounding box center [390, 75] width 423 height 30
type input "Killz"
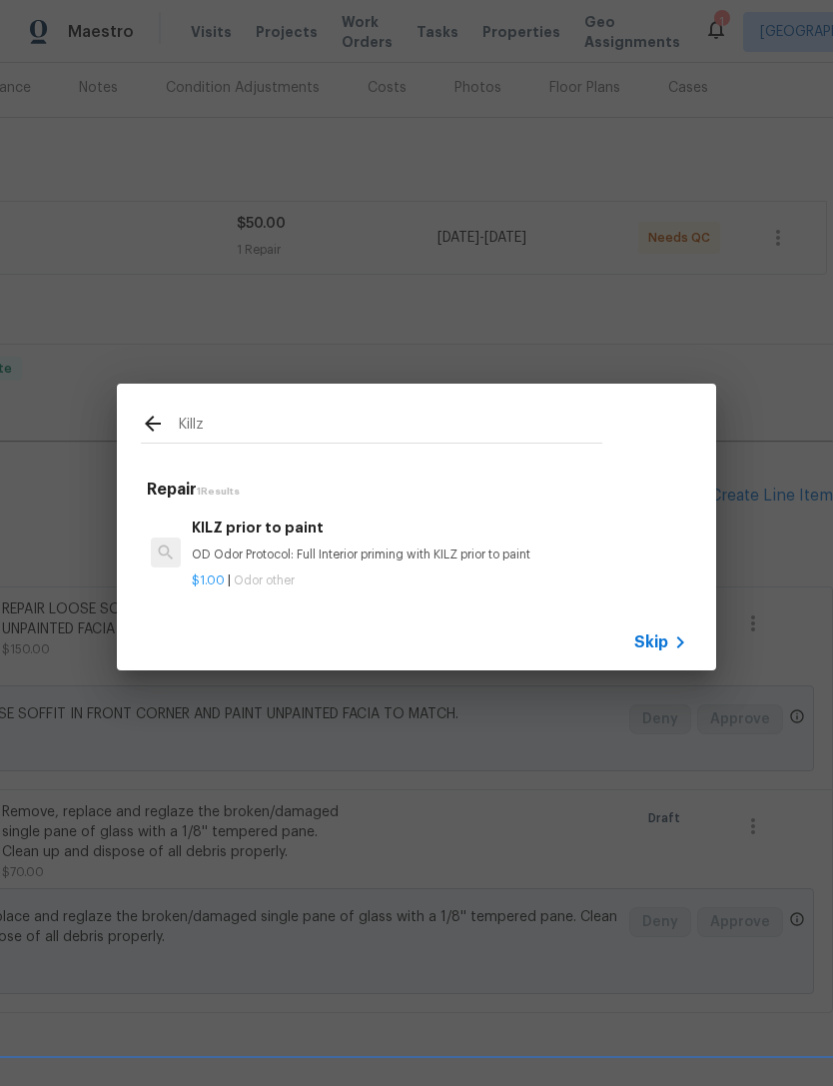
click at [600, 551] on p "OD Odor Protocol: Full Interior priming with KILZ prior to paint" at bounding box center [439, 554] width 495 height 17
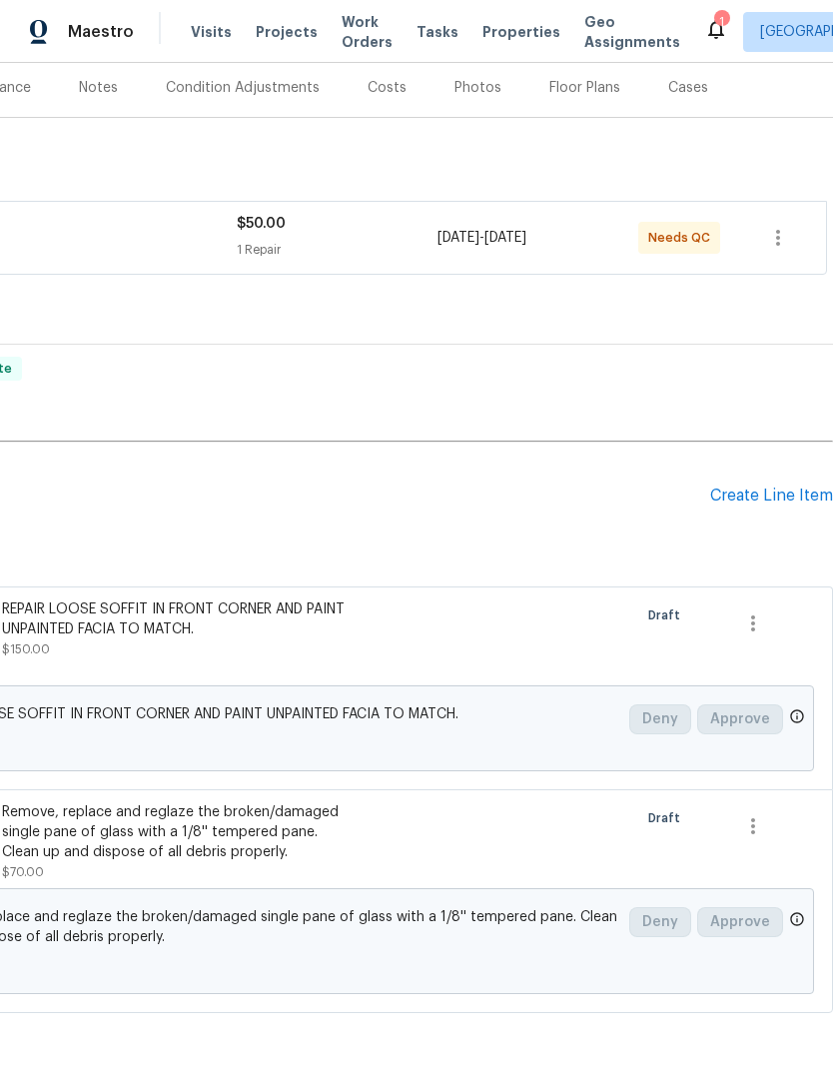
click at [758, 486] on div "Create Line Item" at bounding box center [771, 495] width 123 height 19
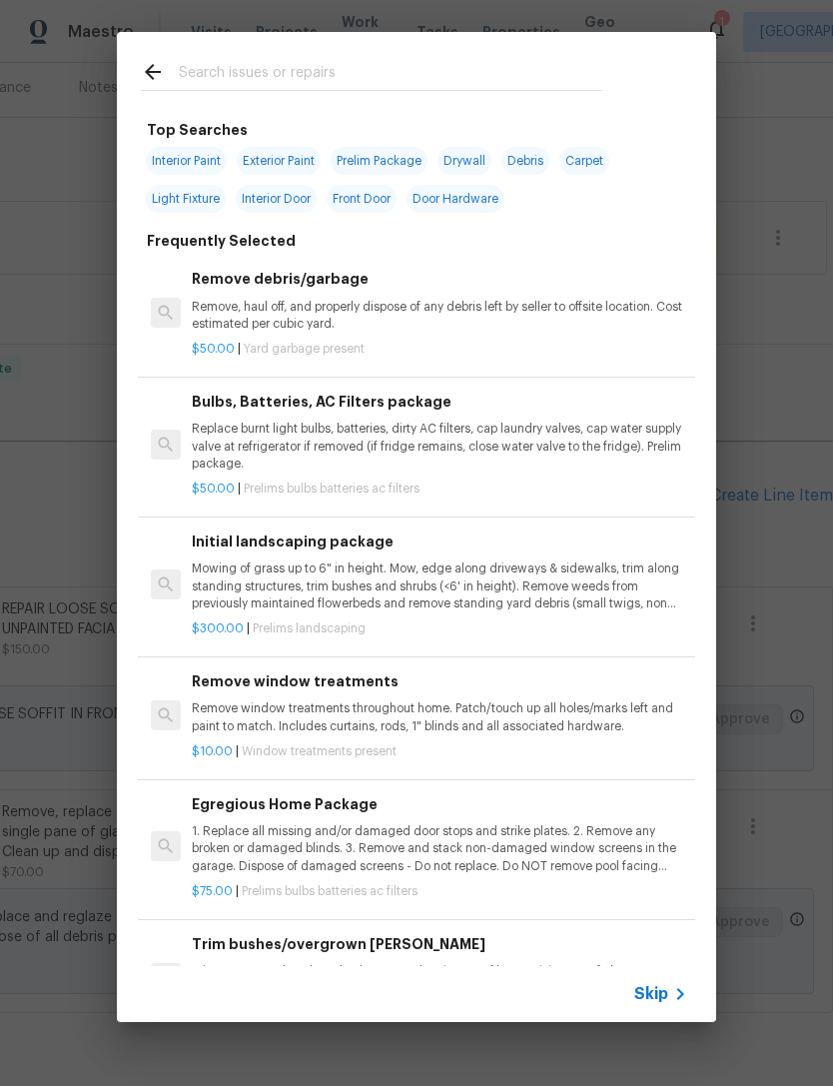
click at [532, 50] on div at bounding box center [371, 71] width 509 height 79
click at [513, 90] on input "text" at bounding box center [390, 75] width 423 height 30
click at [520, 96] on div at bounding box center [371, 71] width 509 height 79
click at [501, 73] on input "text" at bounding box center [390, 75] width 423 height 30
type input "J"
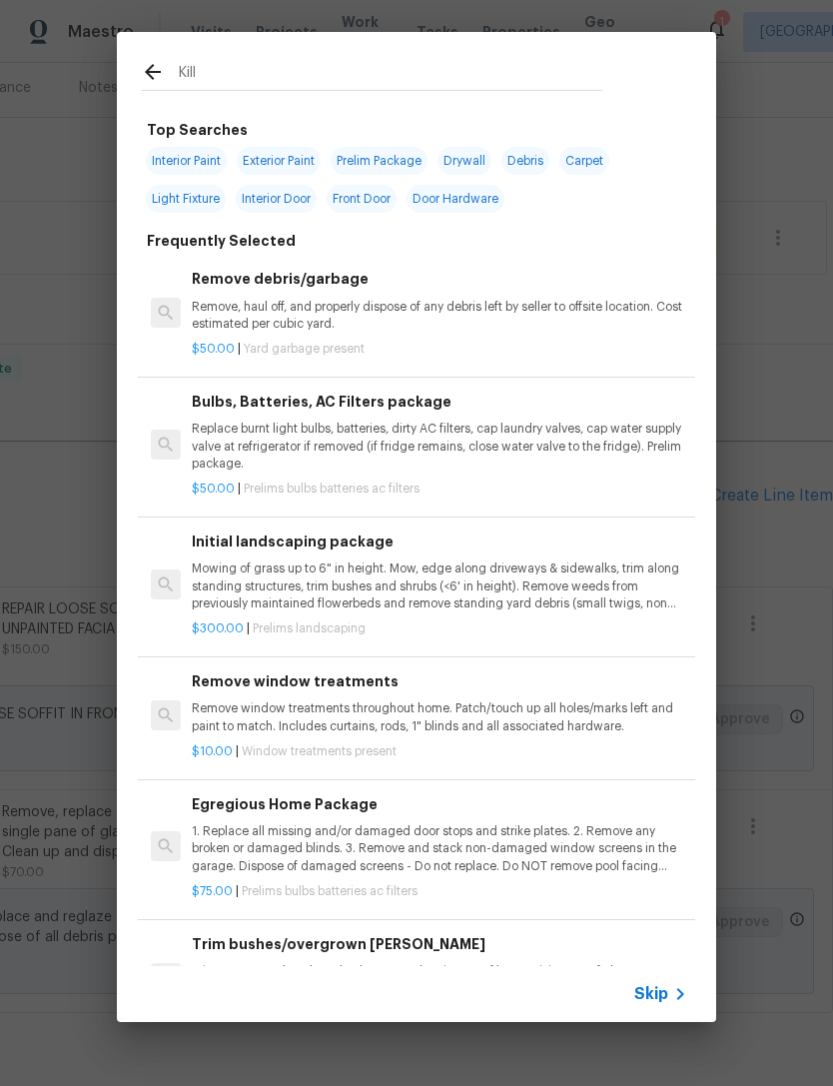
type input "Killz"
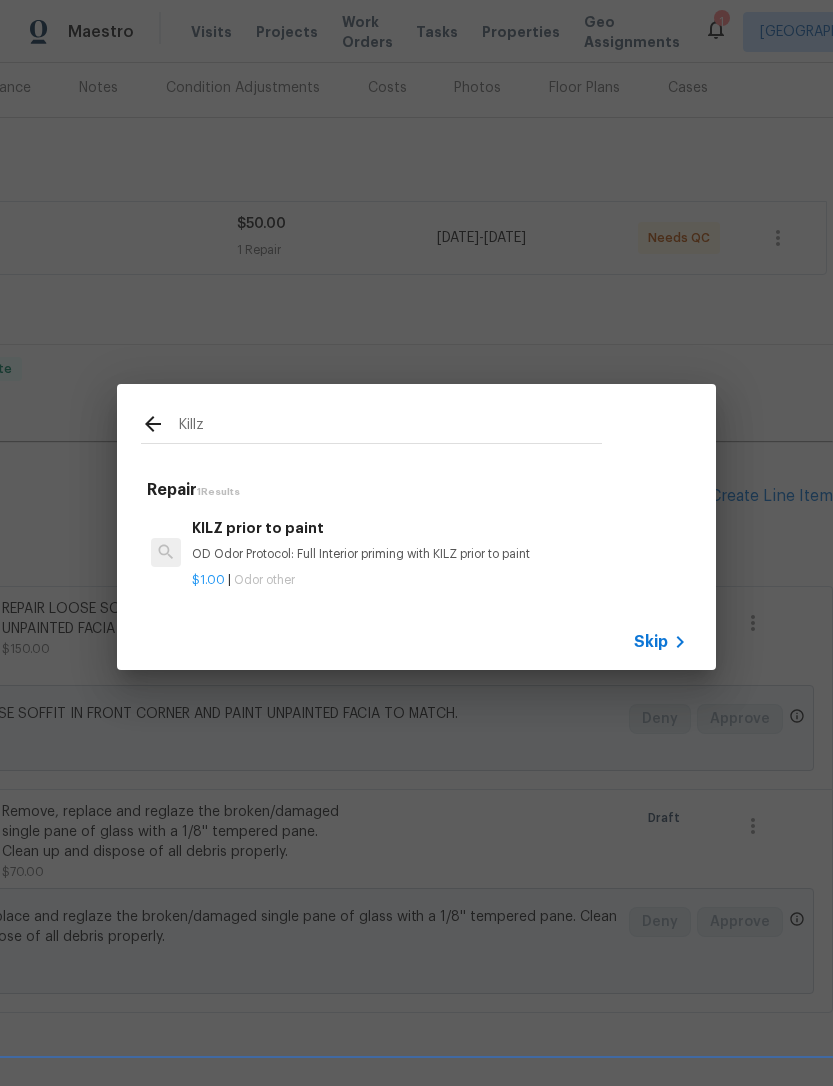
click at [483, 544] on div "KILZ prior to paint OD Odor Protocol: Full Interior priming with KILZ prior to …" at bounding box center [439, 540] width 495 height 48
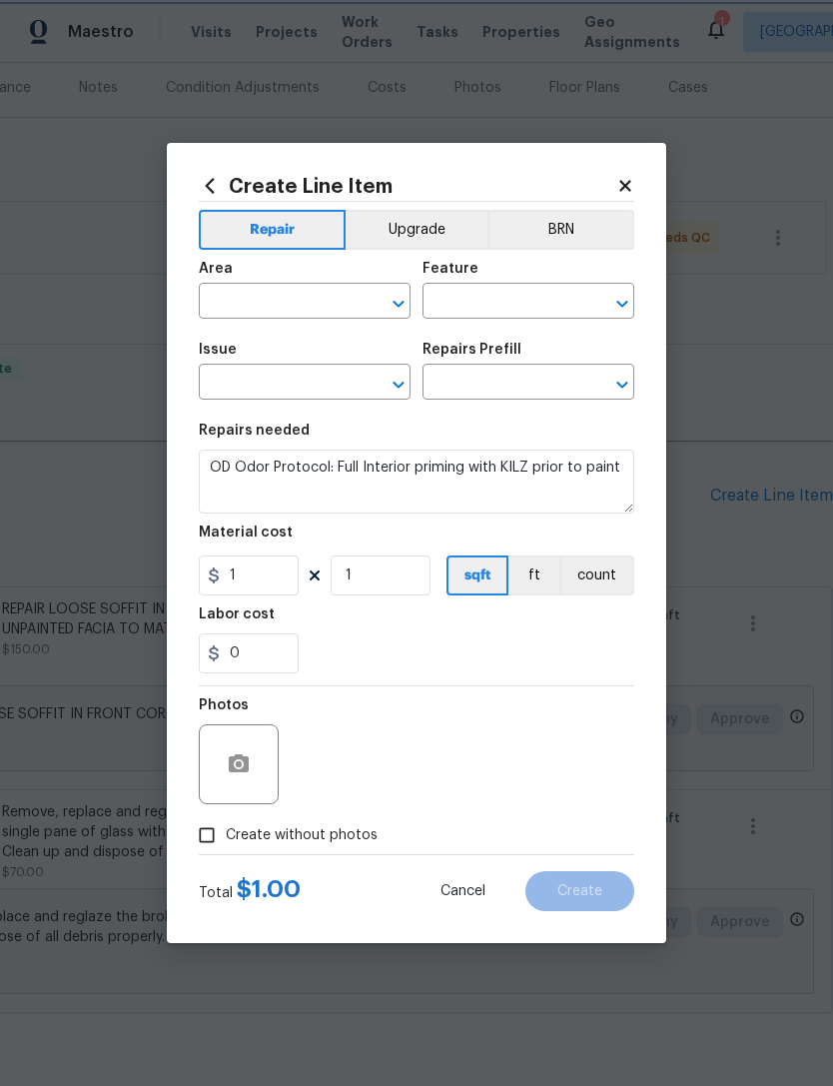
type input "Other Odor"
type input "KILZ prior to paint $1.00"
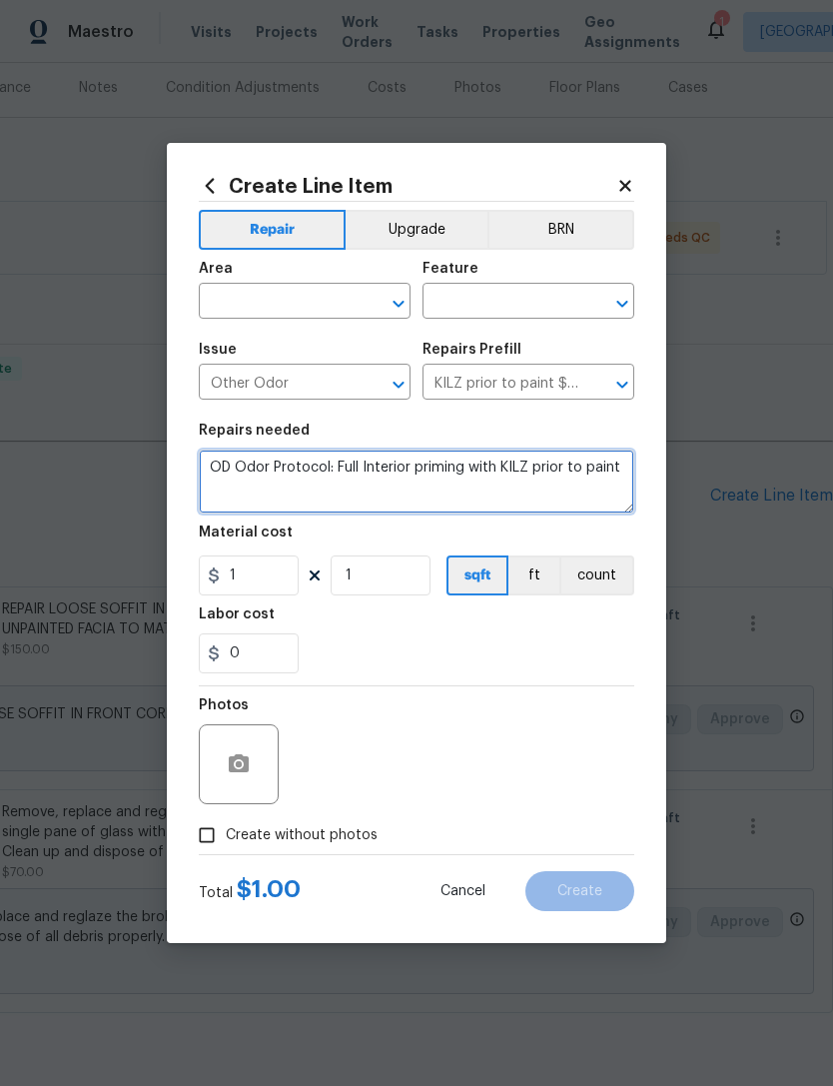
click at [547, 488] on textarea "OD Odor Protocol: Full Interior priming with KILZ prior to paint" at bounding box center [416, 481] width 435 height 64
type textarea "OD Odor Protocol: Full Interior priming with KILZ prior to paint"
click at [577, 461] on textarea "OD Odor Protocol: Full Interior priming with KILZ prior to paint" at bounding box center [416, 481] width 435 height 64
type textarea "PRIME AND PAINT MOISTURE STAIN ON CEILING"
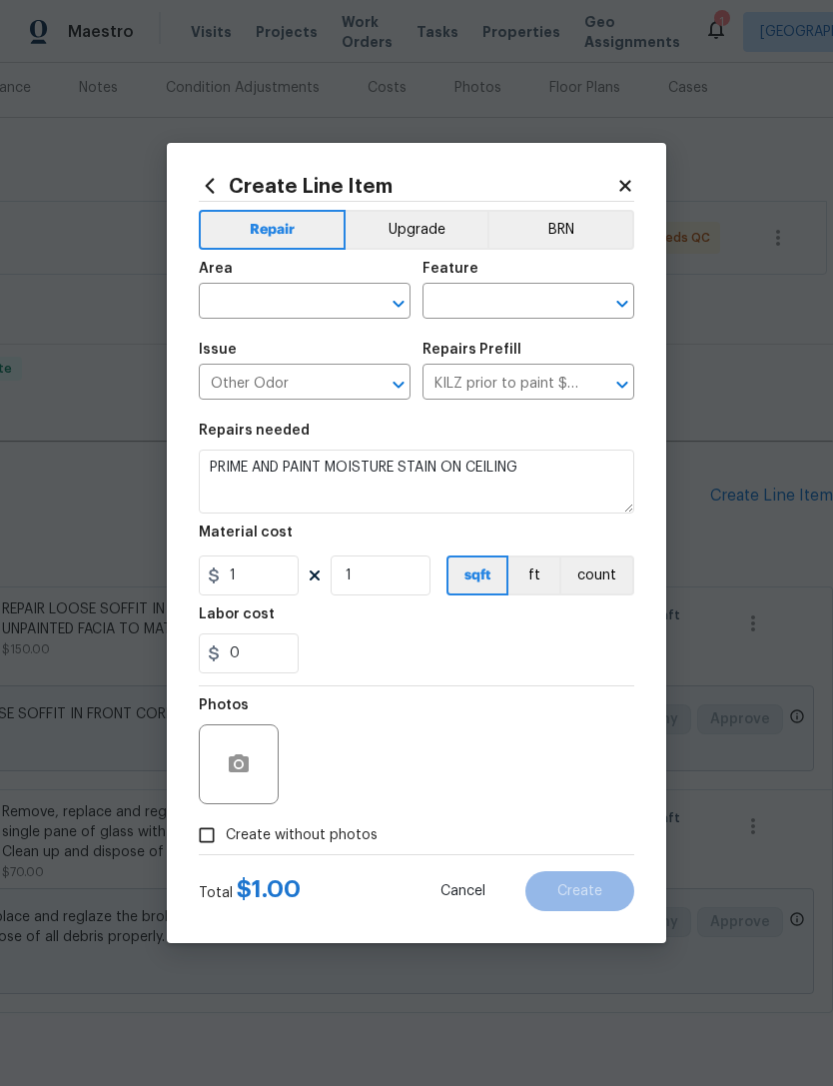
click at [344, 301] on input "text" at bounding box center [277, 303] width 156 height 31
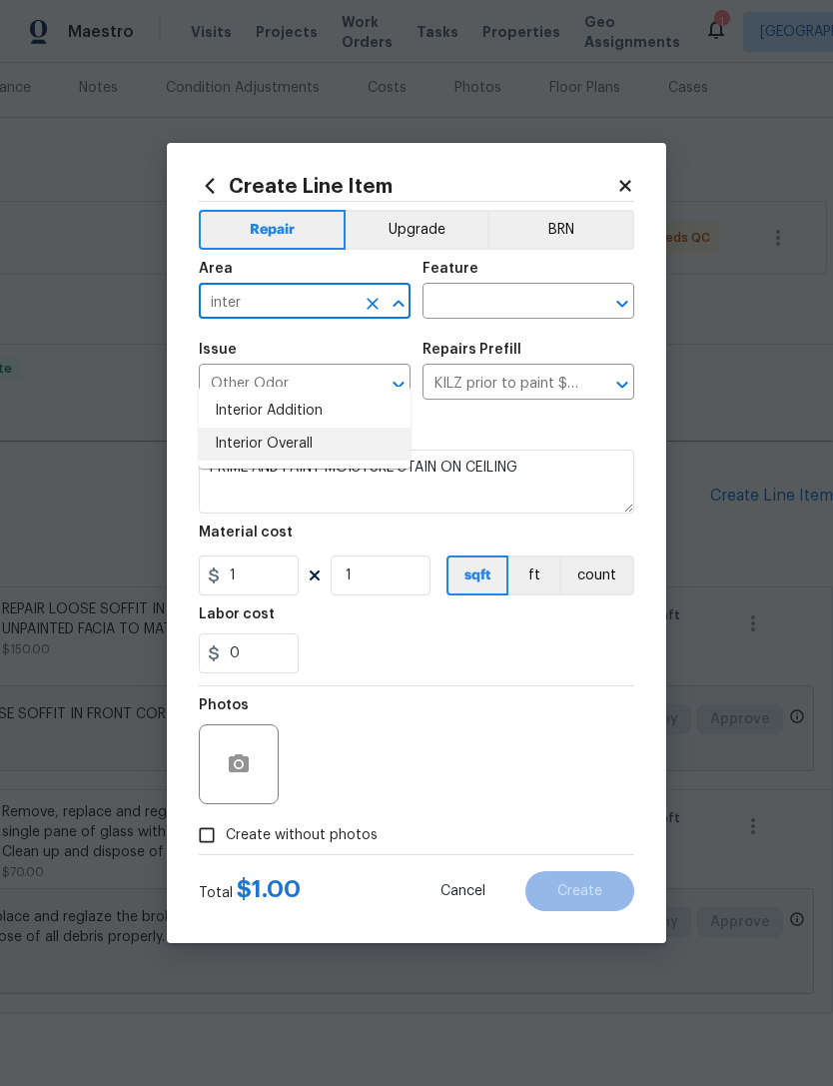
click at [370, 427] on li "Interior Overall" at bounding box center [305, 443] width 212 height 33
type input "Interior Overall"
click at [535, 297] on input "text" at bounding box center [500, 303] width 156 height 31
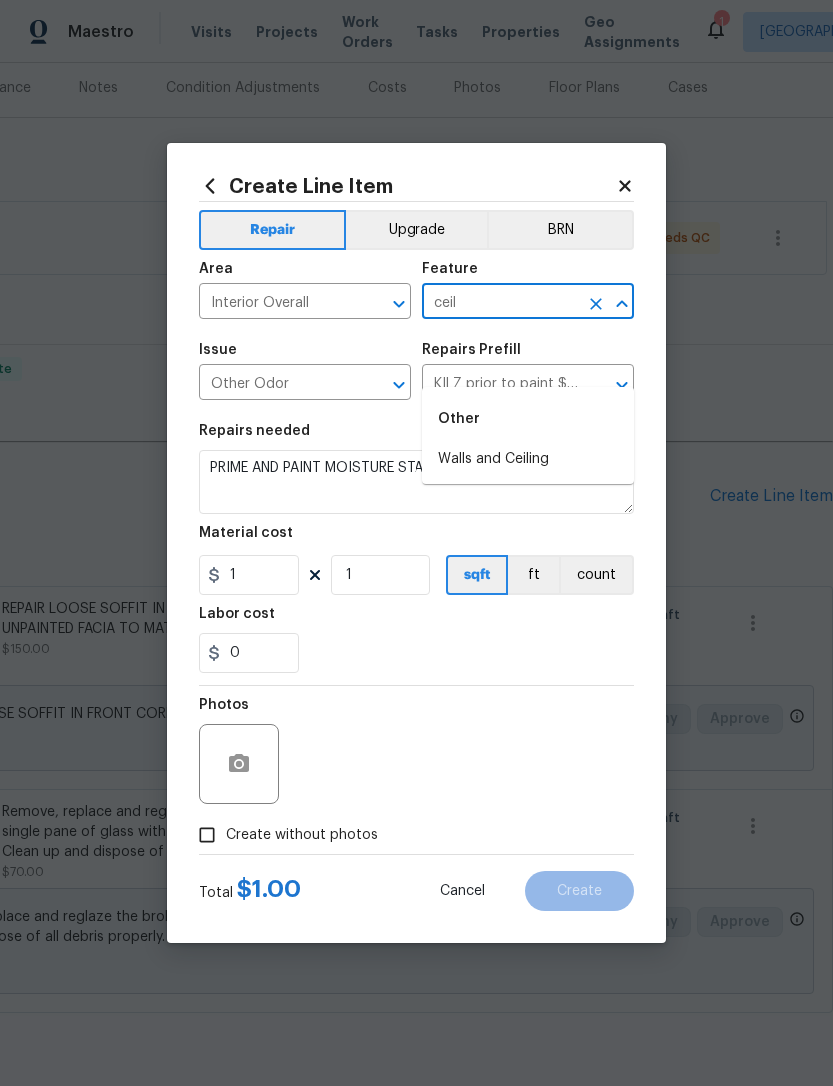
click at [543, 442] on li "Walls and Ceiling" at bounding box center [528, 458] width 212 height 33
type input "Walls and Ceiling"
click at [538, 660] on div "0" at bounding box center [416, 653] width 435 height 40
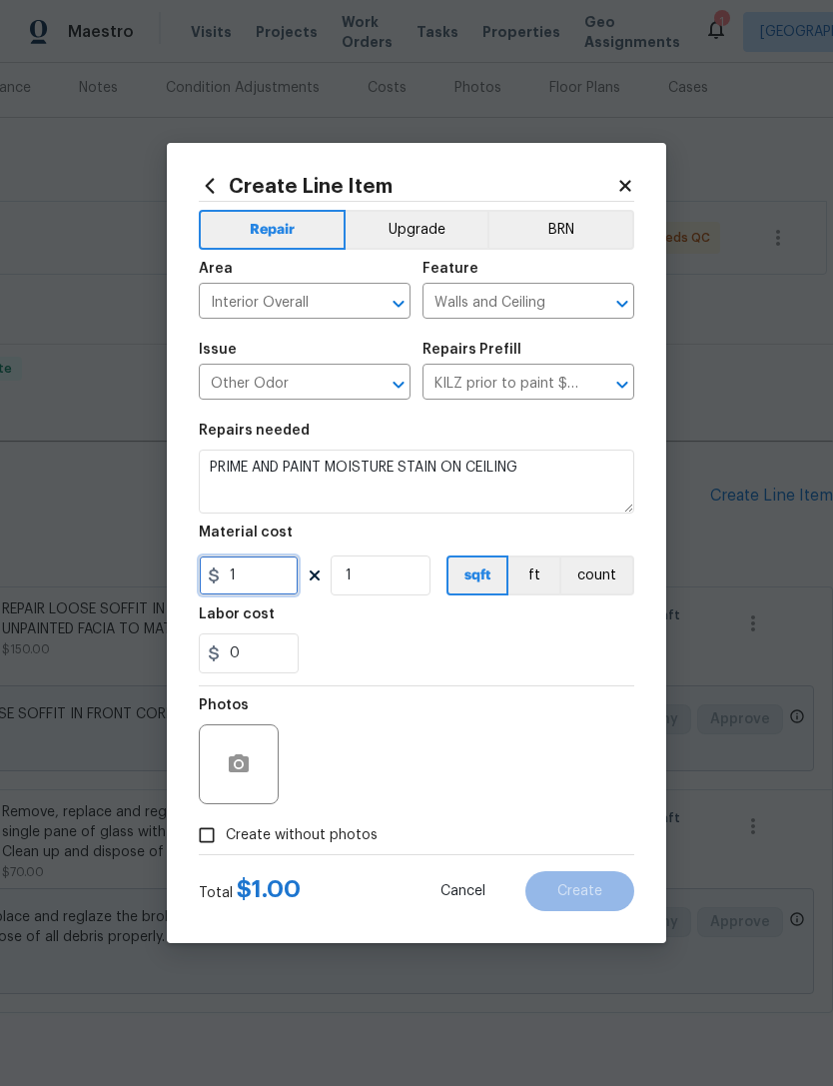
click at [269, 574] on input "1" at bounding box center [249, 575] width 100 height 40
type input "125"
click at [579, 624] on div "Labor cost" at bounding box center [416, 620] width 435 height 26
click at [205, 832] on input "Create without photos" at bounding box center [207, 835] width 38 height 38
checkbox input "true"
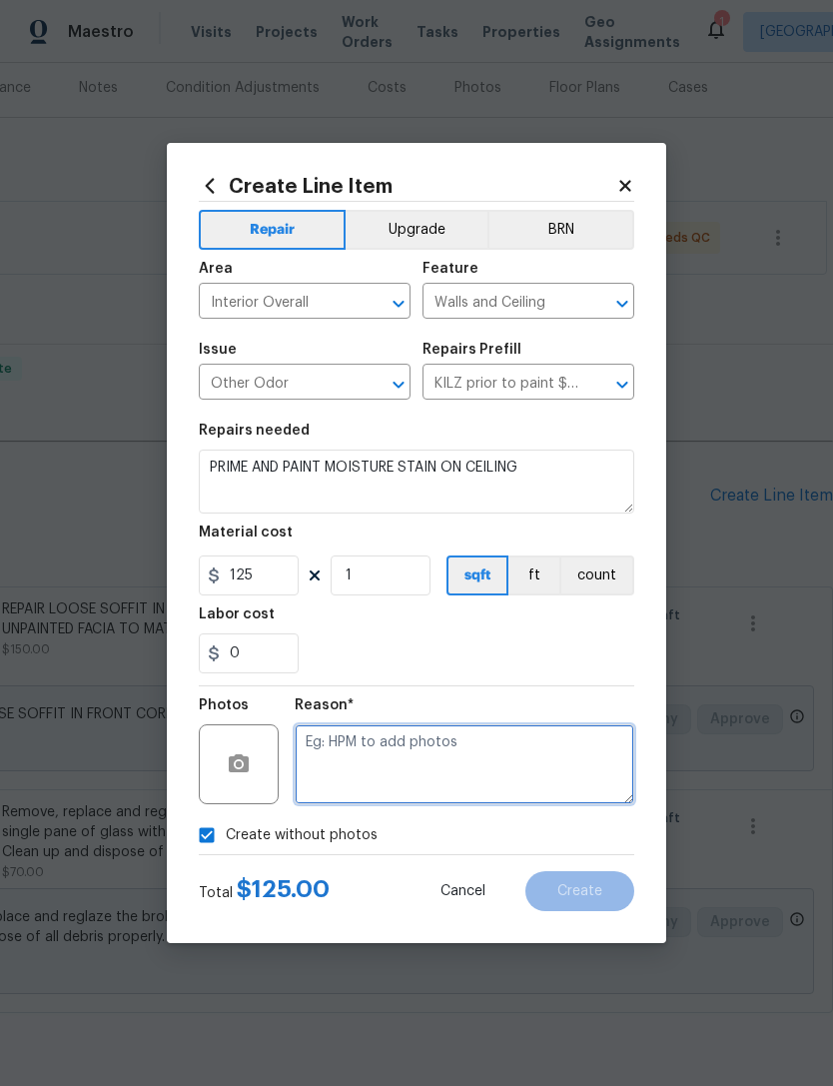
click at [564, 735] on textarea at bounding box center [465, 764] width 340 height 80
type textarea "Uploaded in scout"
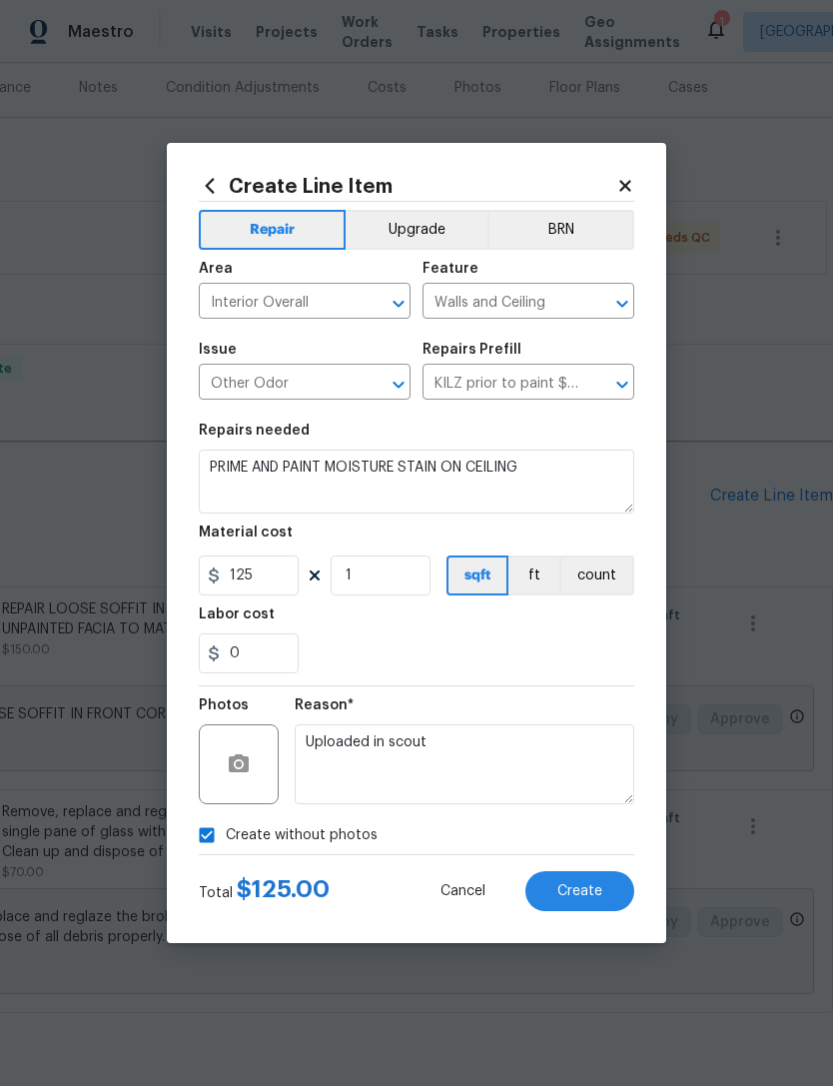
click at [593, 885] on span "Create" at bounding box center [579, 891] width 45 height 15
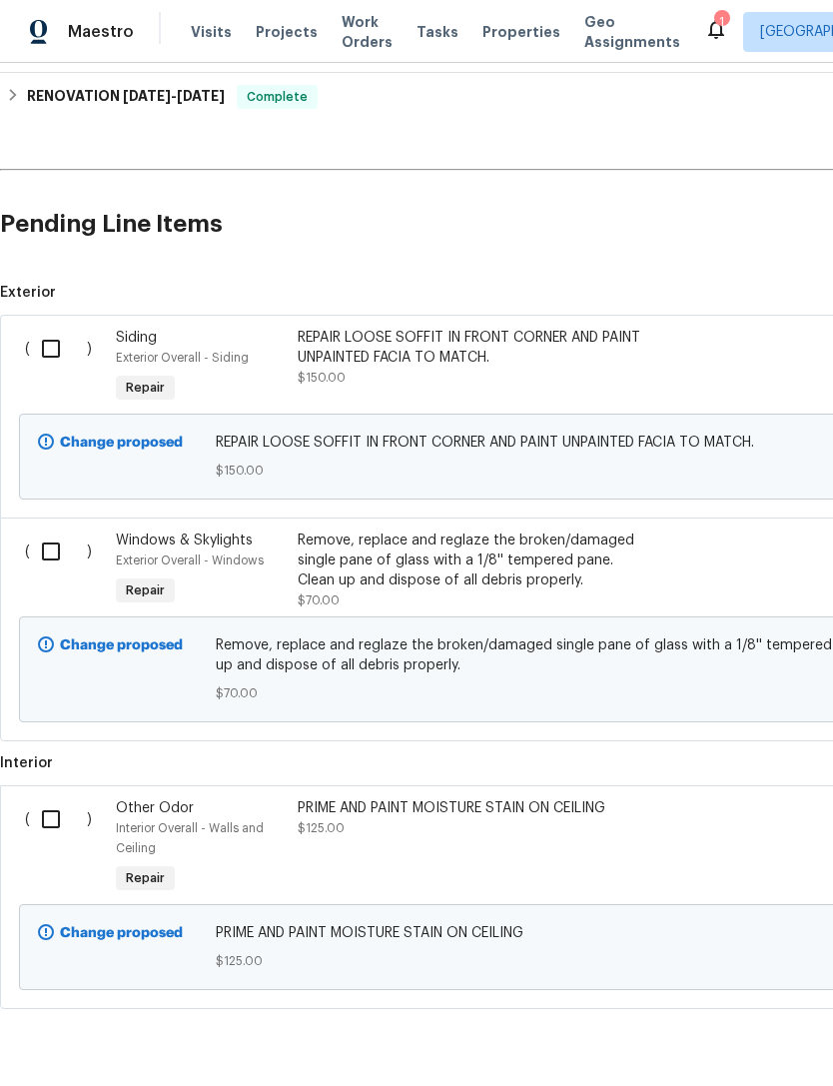
scroll to position [514, 0]
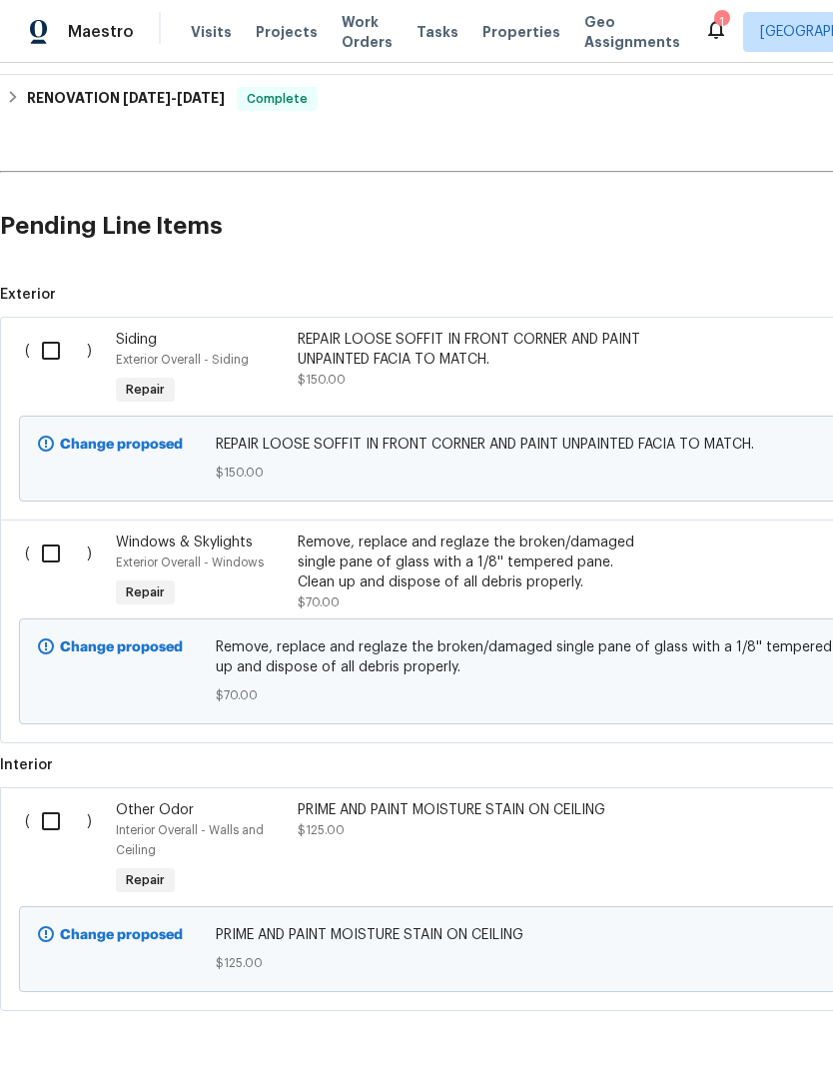
click at [59, 800] on input "checkbox" at bounding box center [58, 821] width 57 height 42
checkbox input "true"
click at [56, 532] on input "checkbox" at bounding box center [58, 553] width 57 height 42
checkbox input "true"
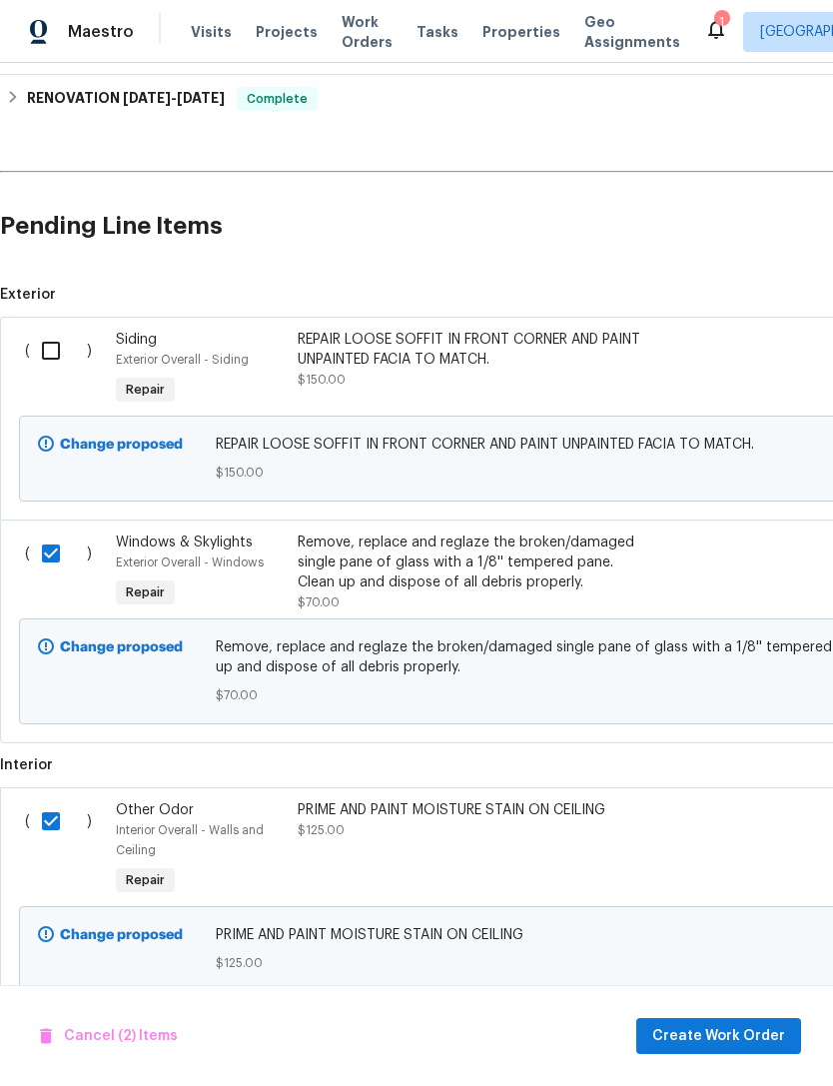
click at [66, 330] on input "checkbox" at bounding box center [58, 351] width 57 height 42
click at [751, 1033] on span "Create Work Order" at bounding box center [718, 1036] width 133 height 25
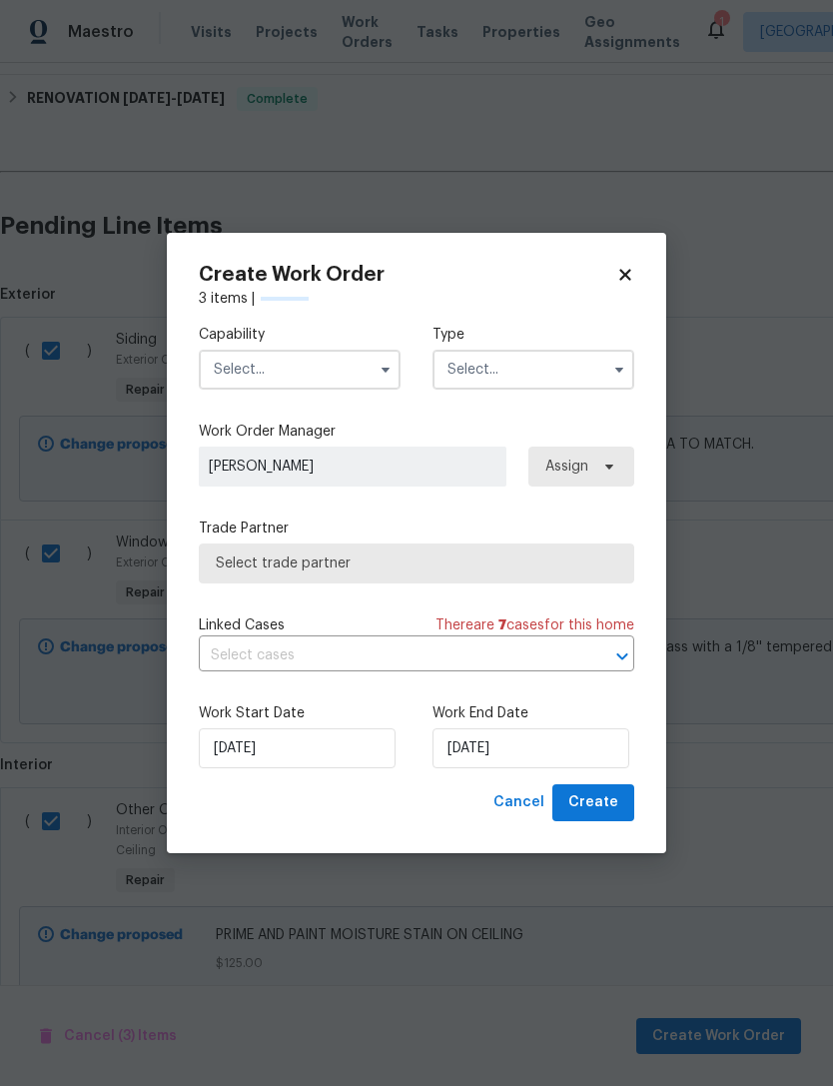
checkbox input "false"
click at [230, 350] on input "text" at bounding box center [300, 370] width 202 height 40
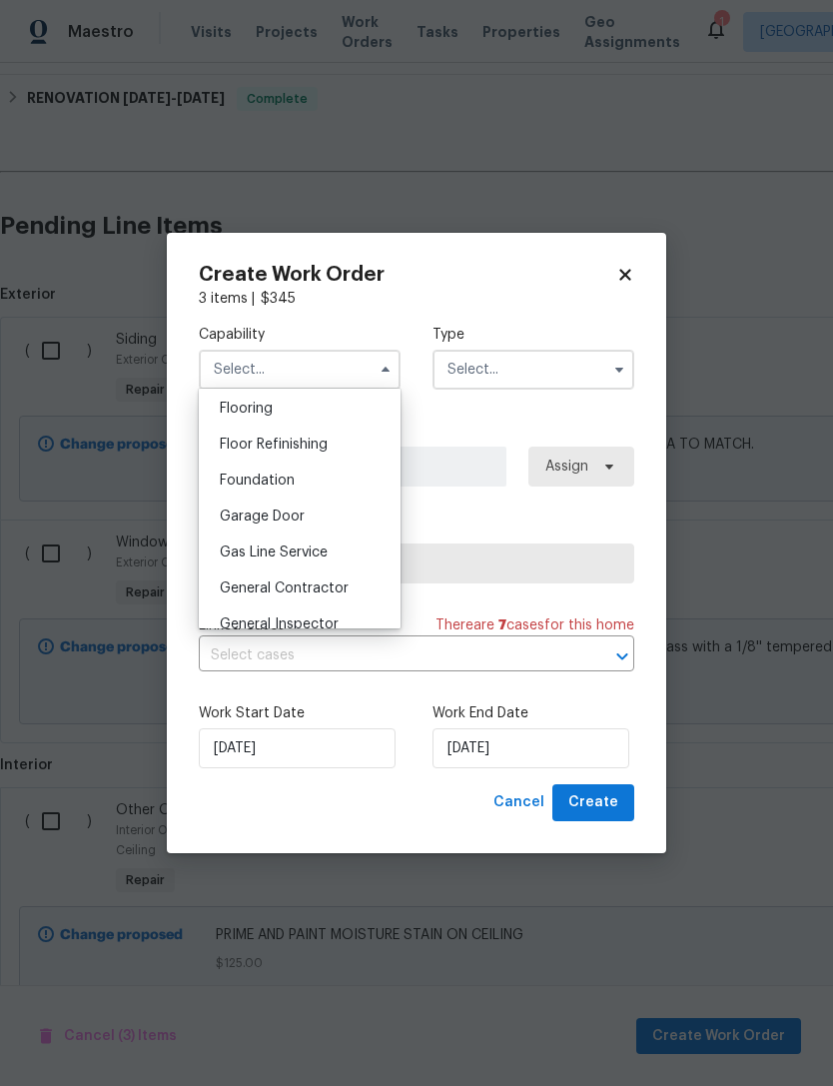
scroll to position [783, 0]
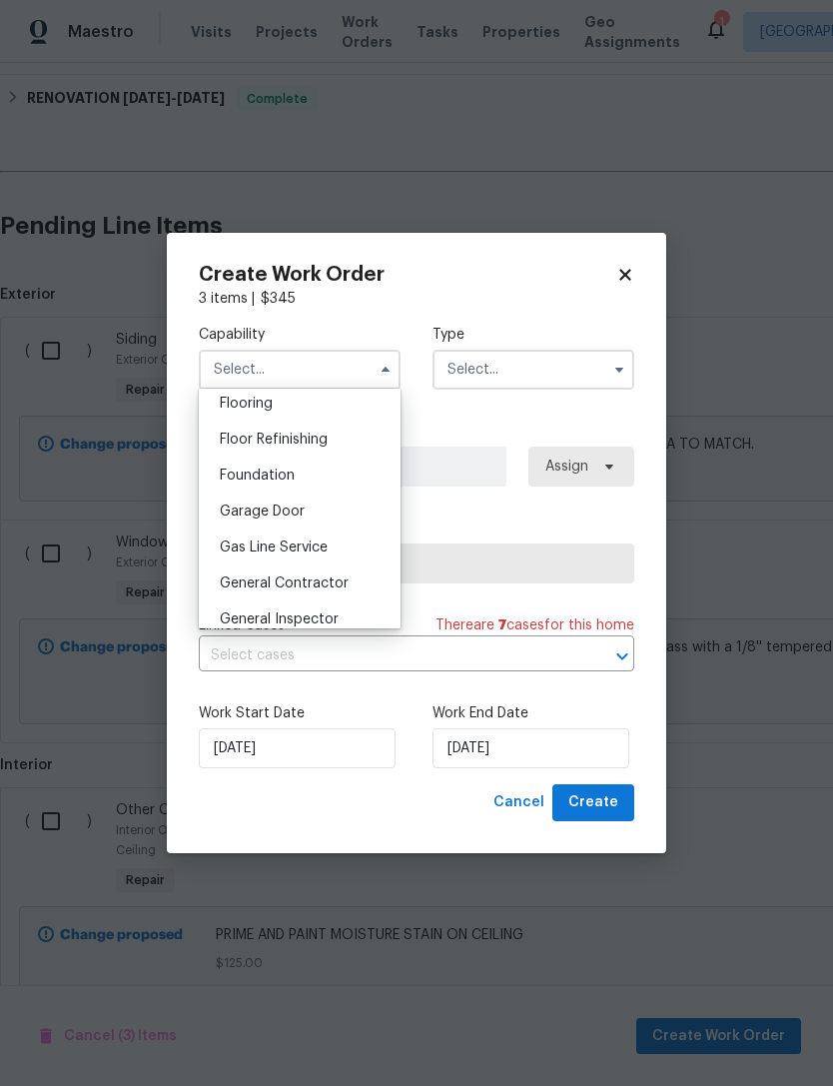
click at [231, 578] on span "General Contractor" at bounding box center [284, 583] width 129 height 14
type input "General Contractor"
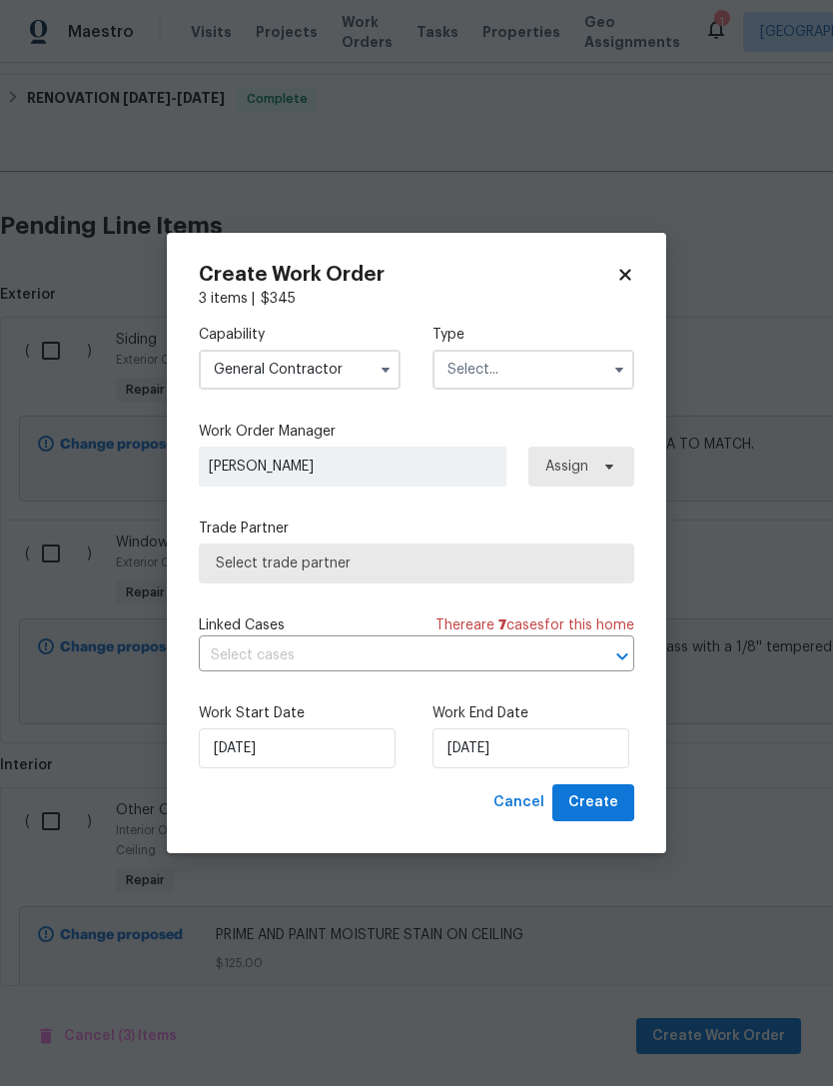
click at [568, 376] on input "text" at bounding box center [533, 370] width 202 height 40
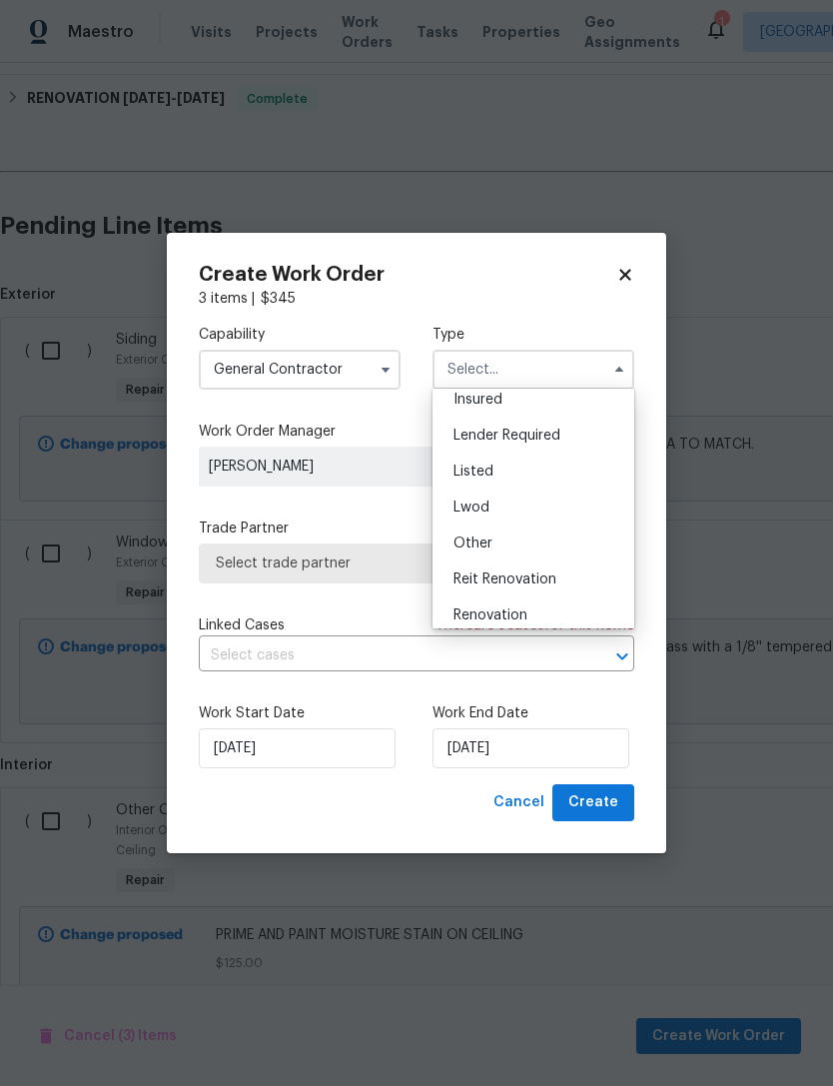
scroll to position [111, 0]
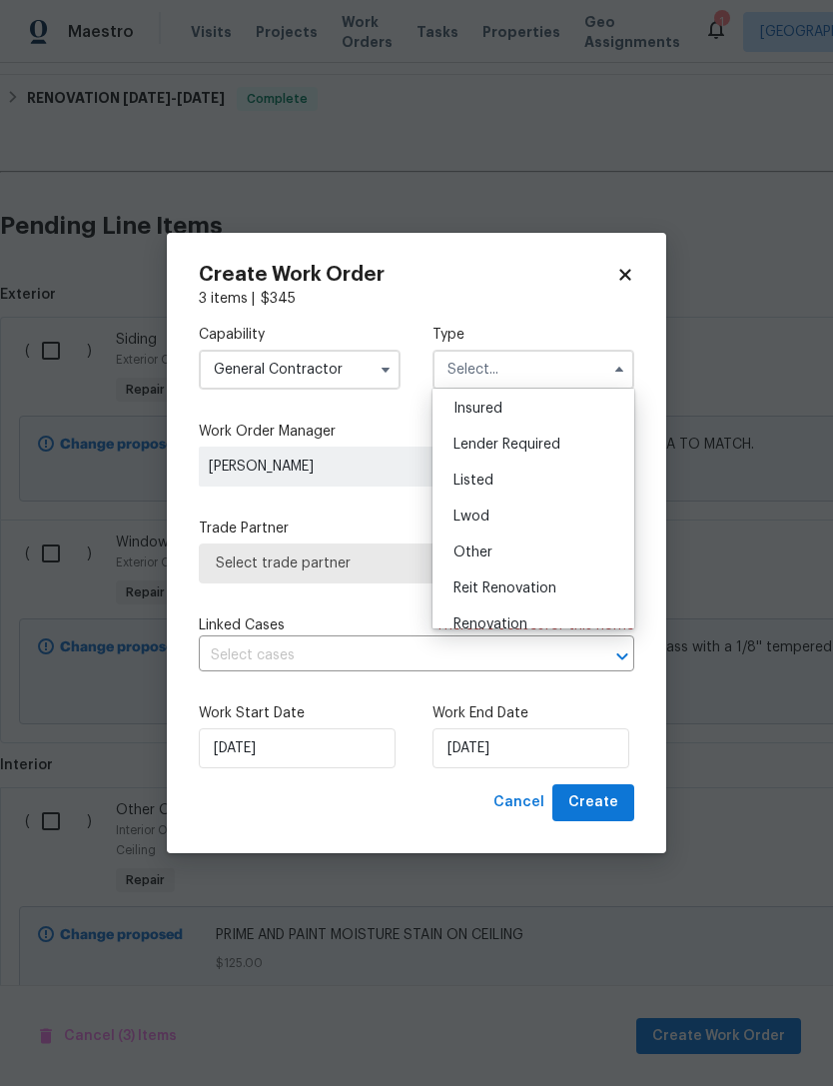
click at [574, 480] on div "Listed" at bounding box center [533, 480] width 192 height 36
type input "Listed"
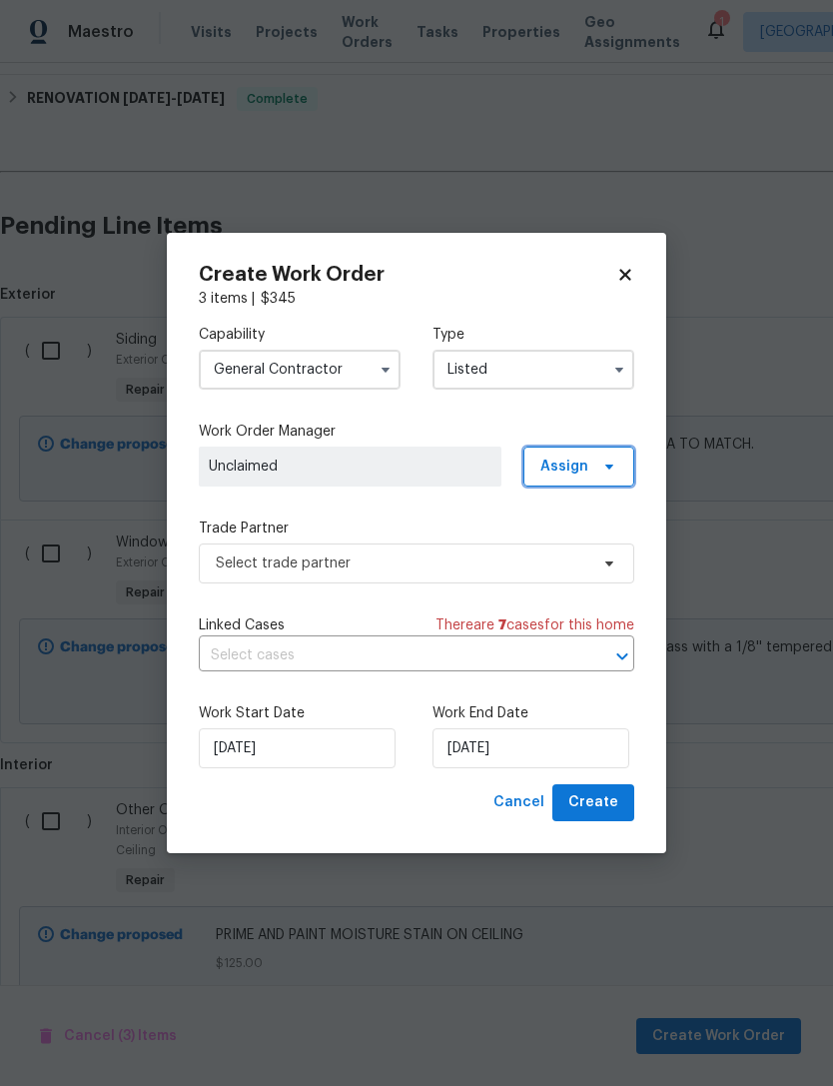
click at [600, 464] on span at bounding box center [606, 466] width 22 height 16
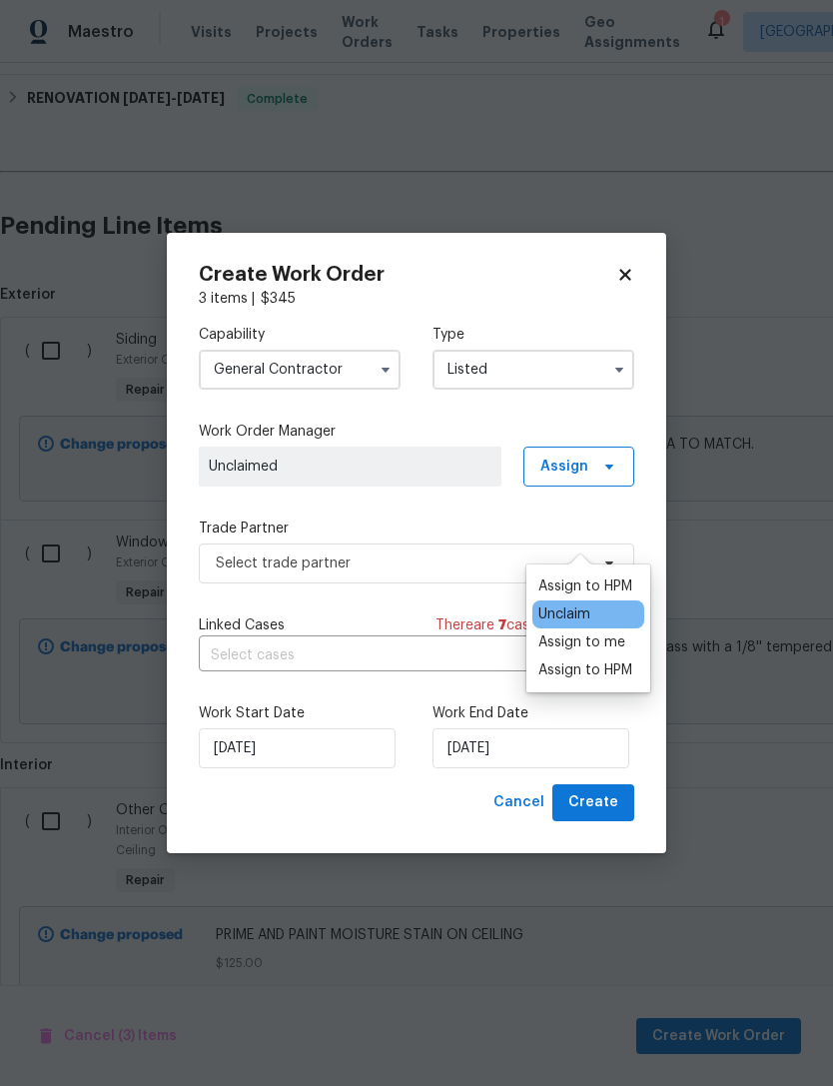
click at [602, 576] on div "Assign to HPM" at bounding box center [585, 586] width 94 height 20
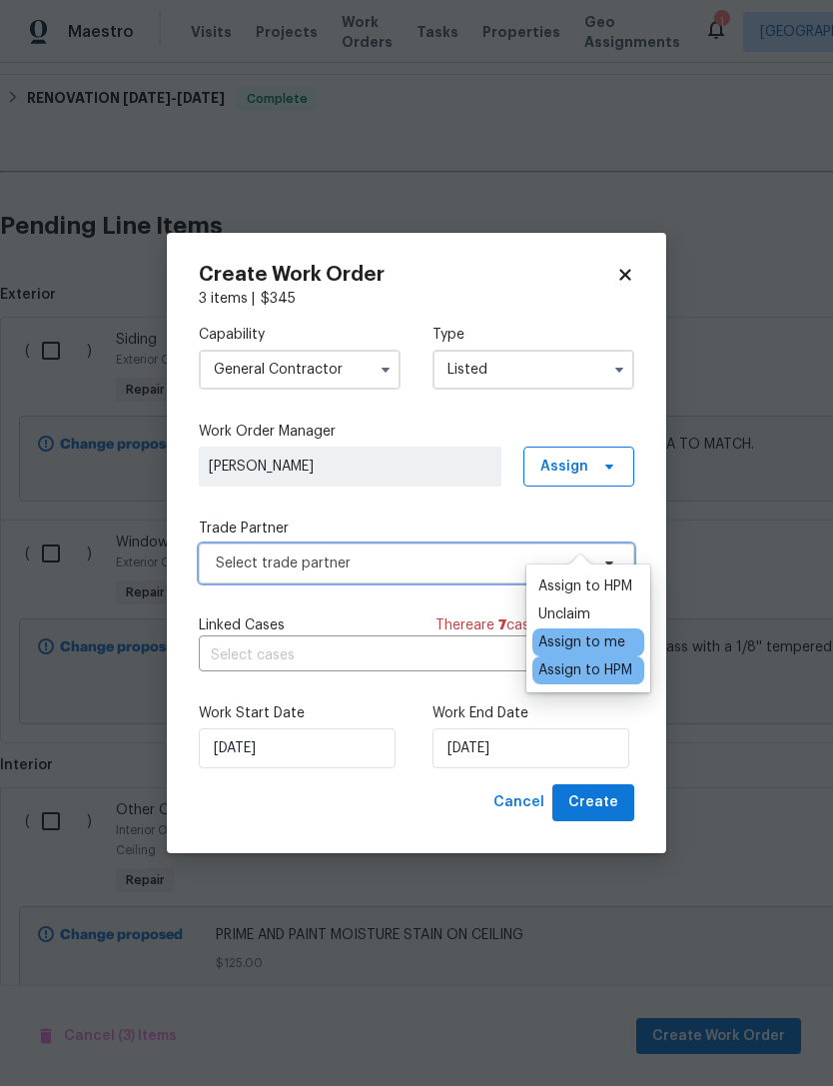
click at [464, 567] on span "Select trade partner" at bounding box center [402, 563] width 373 height 20
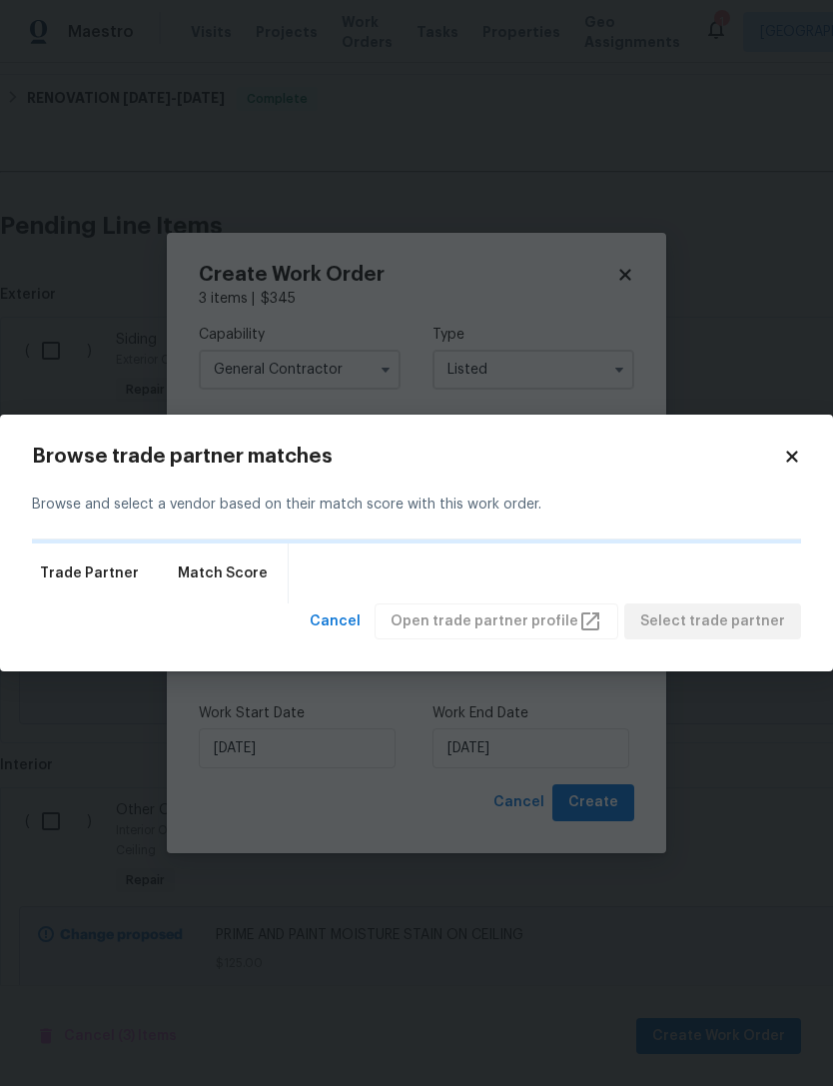
click at [711, 800] on body "Maestro Visits Projects Work Orders Tasks Properties Geo Assignments 1 [GEOGRAP…" at bounding box center [416, 543] width 833 height 1086
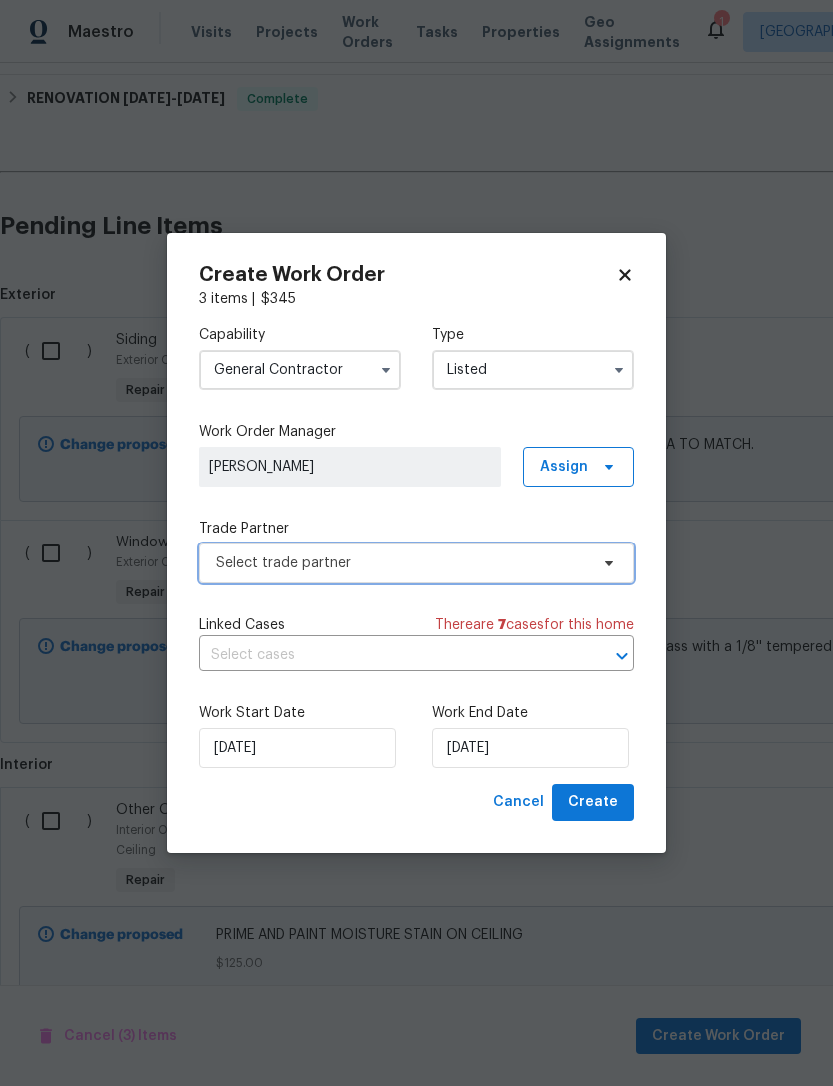
click at [617, 545] on span "Select trade partner" at bounding box center [416, 563] width 435 height 40
